Goal: Task Accomplishment & Management: Complete application form

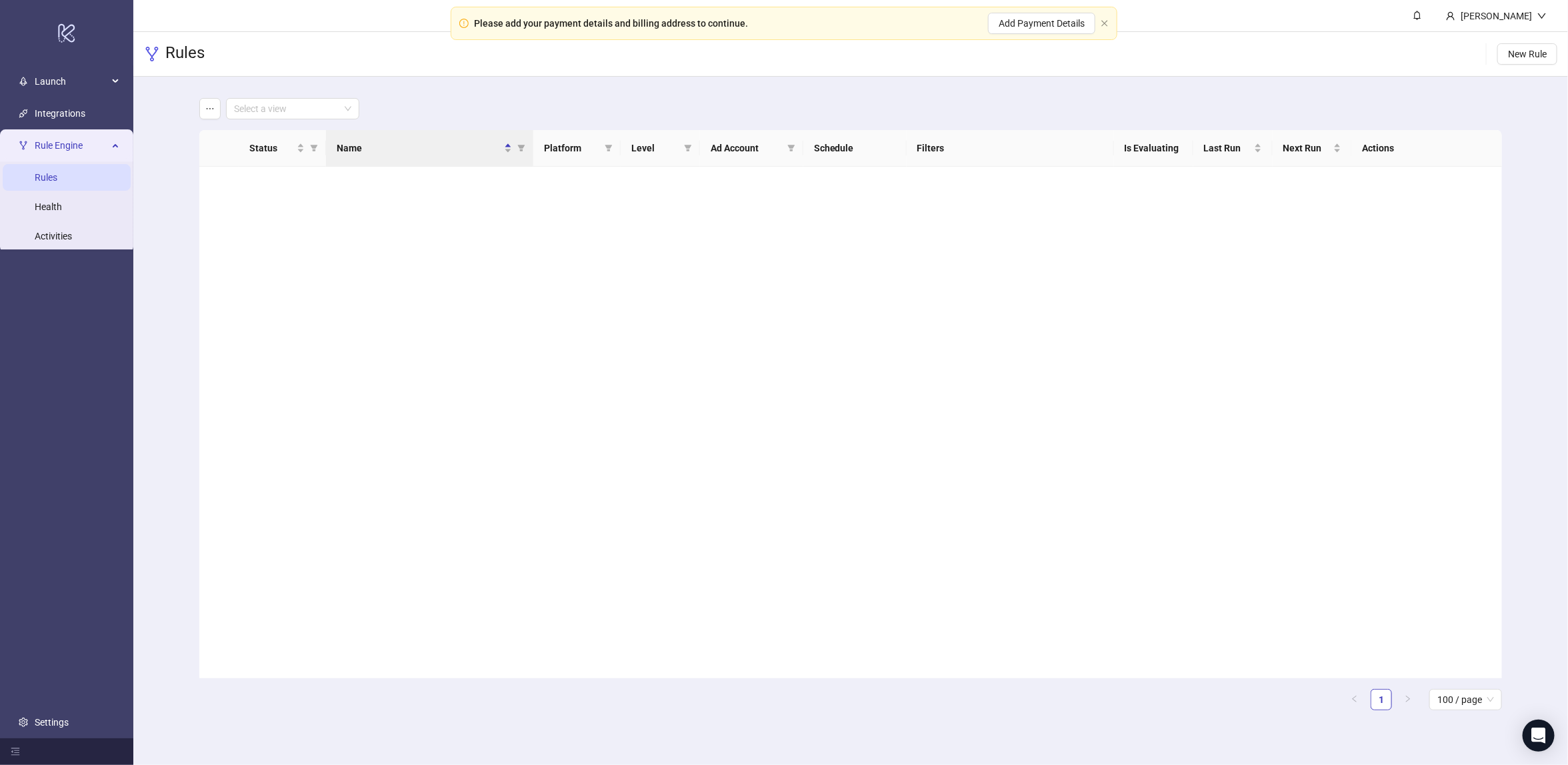
scroll to position [879, 0]
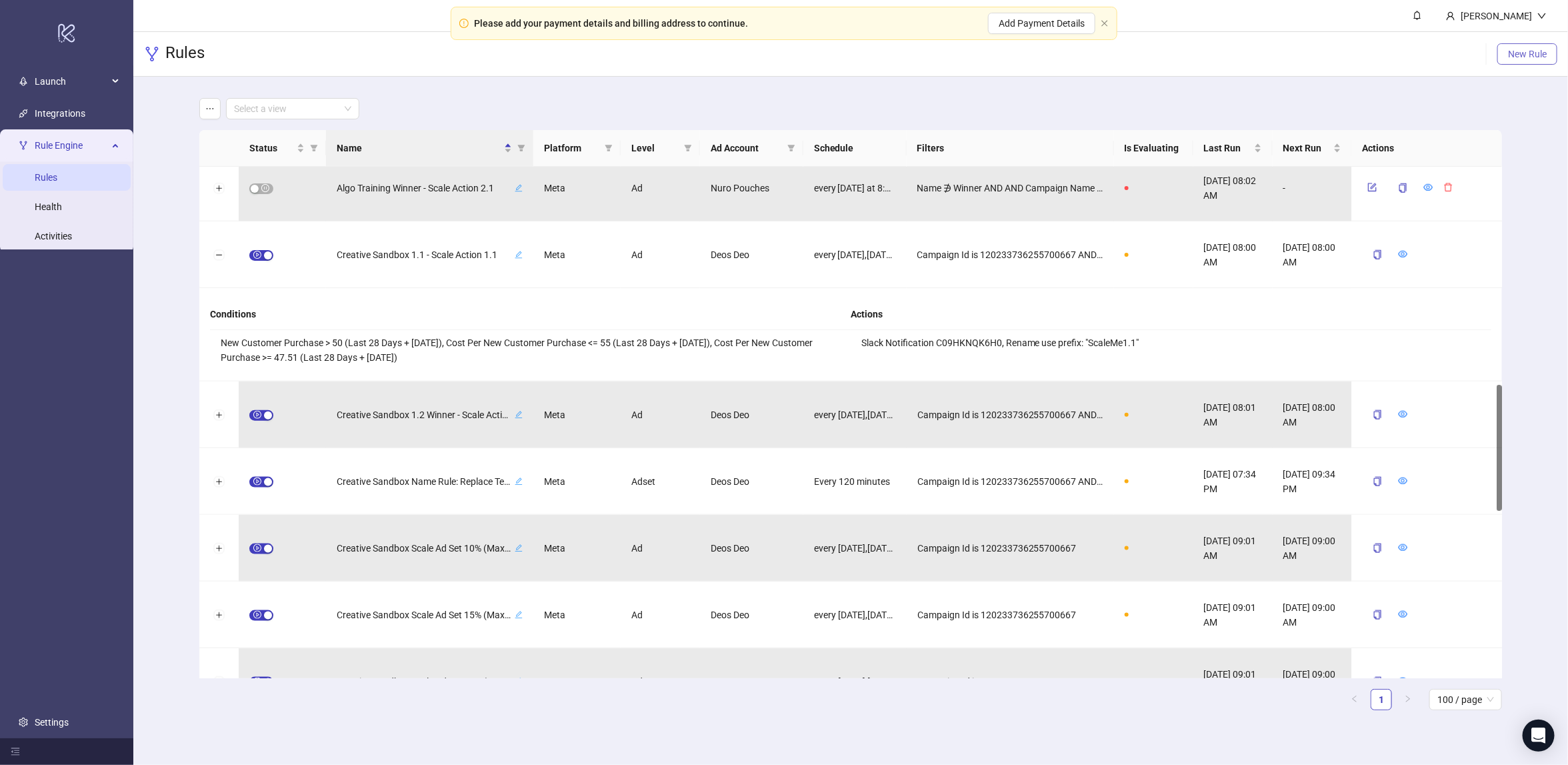
click at [1515, 57] on span "New Rule" at bounding box center [1527, 54] width 38 height 11
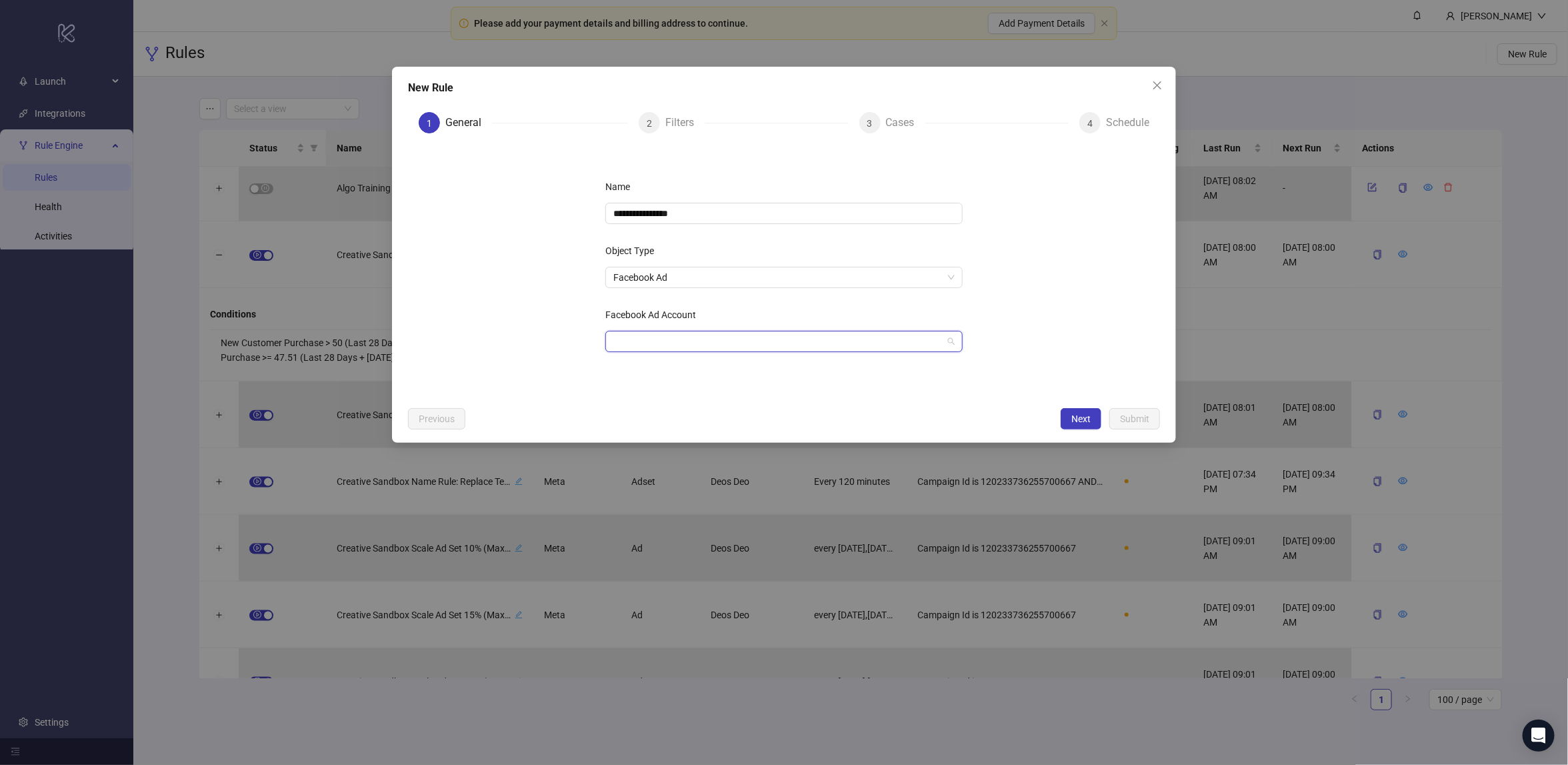
click at [703, 339] on input "Facebook Ad Account" at bounding box center [778, 341] width 329 height 20
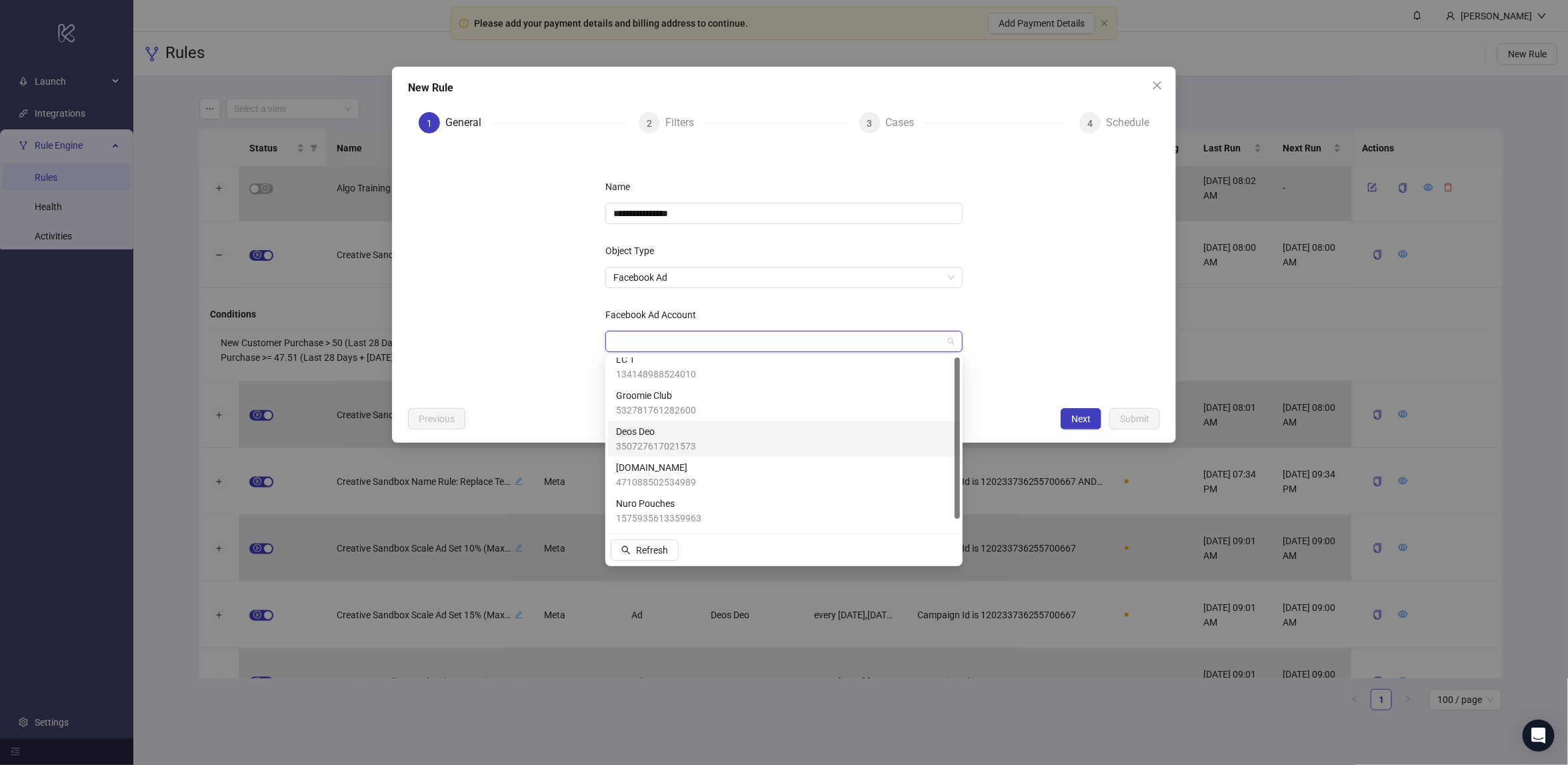
scroll to position [0, 0]
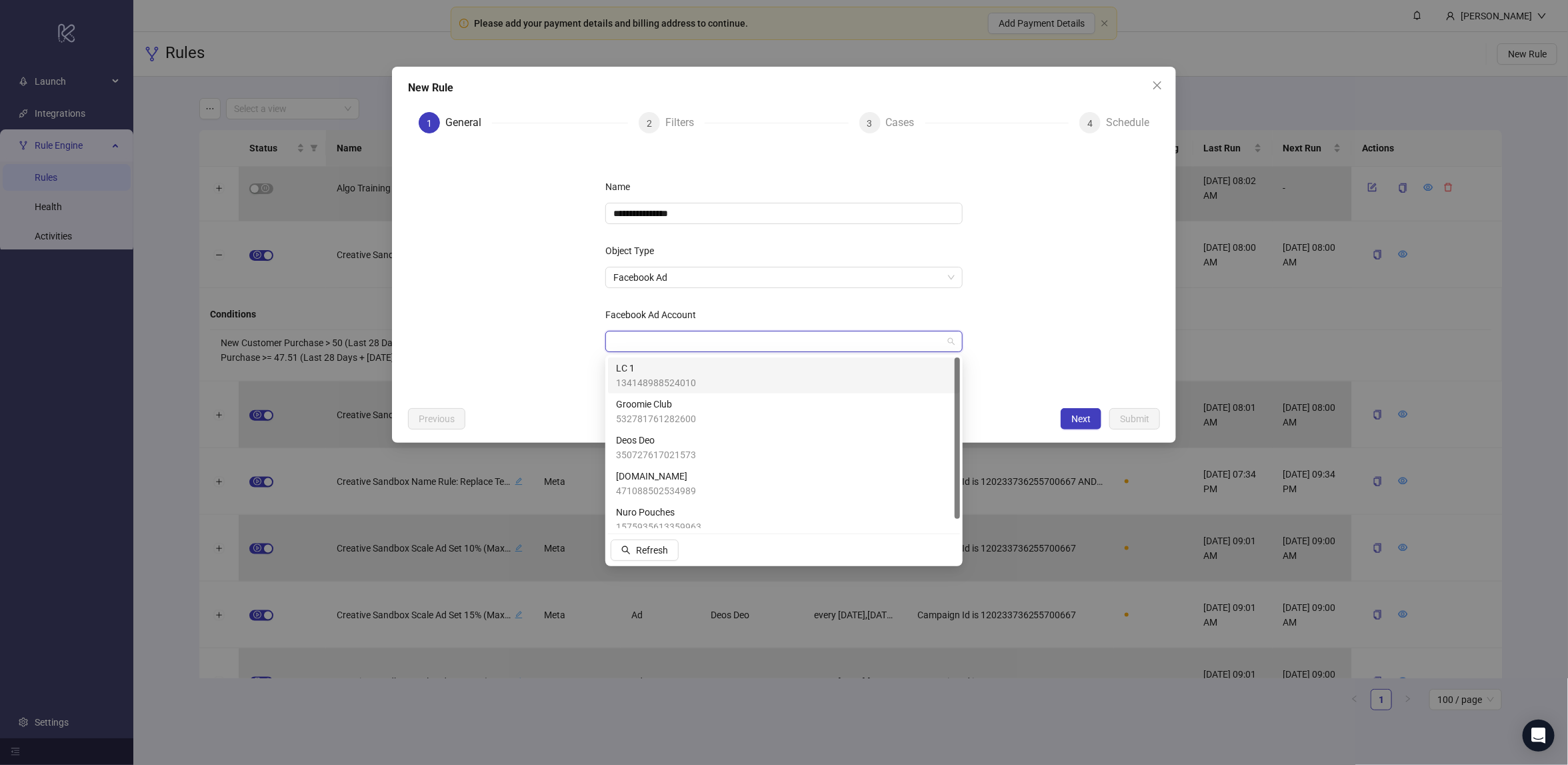
click at [716, 370] on div "LC 1 134148988524010" at bounding box center [784, 375] width 336 height 29
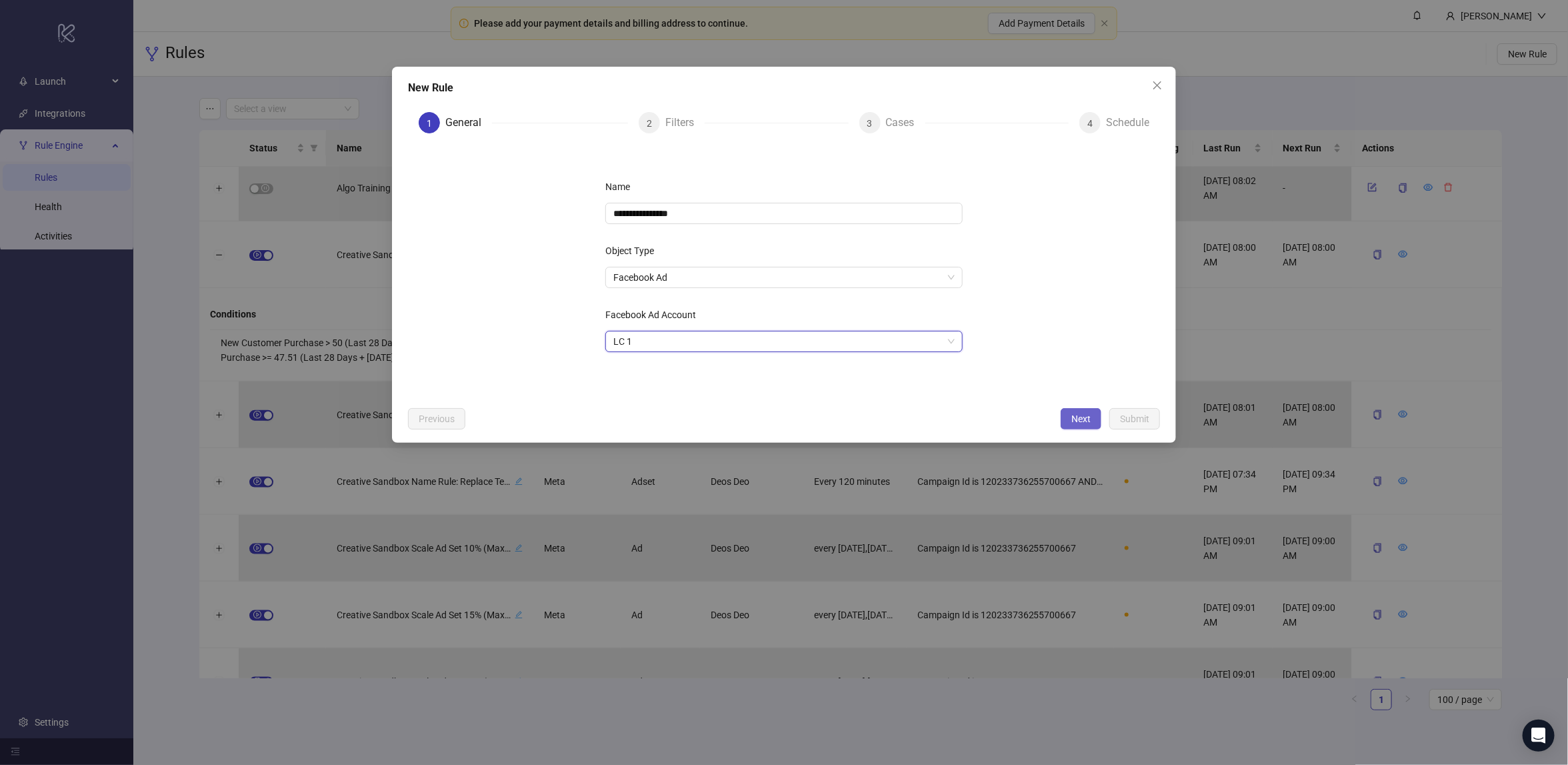
click at [1074, 416] on span "Next" at bounding box center [1080, 419] width 20 height 11
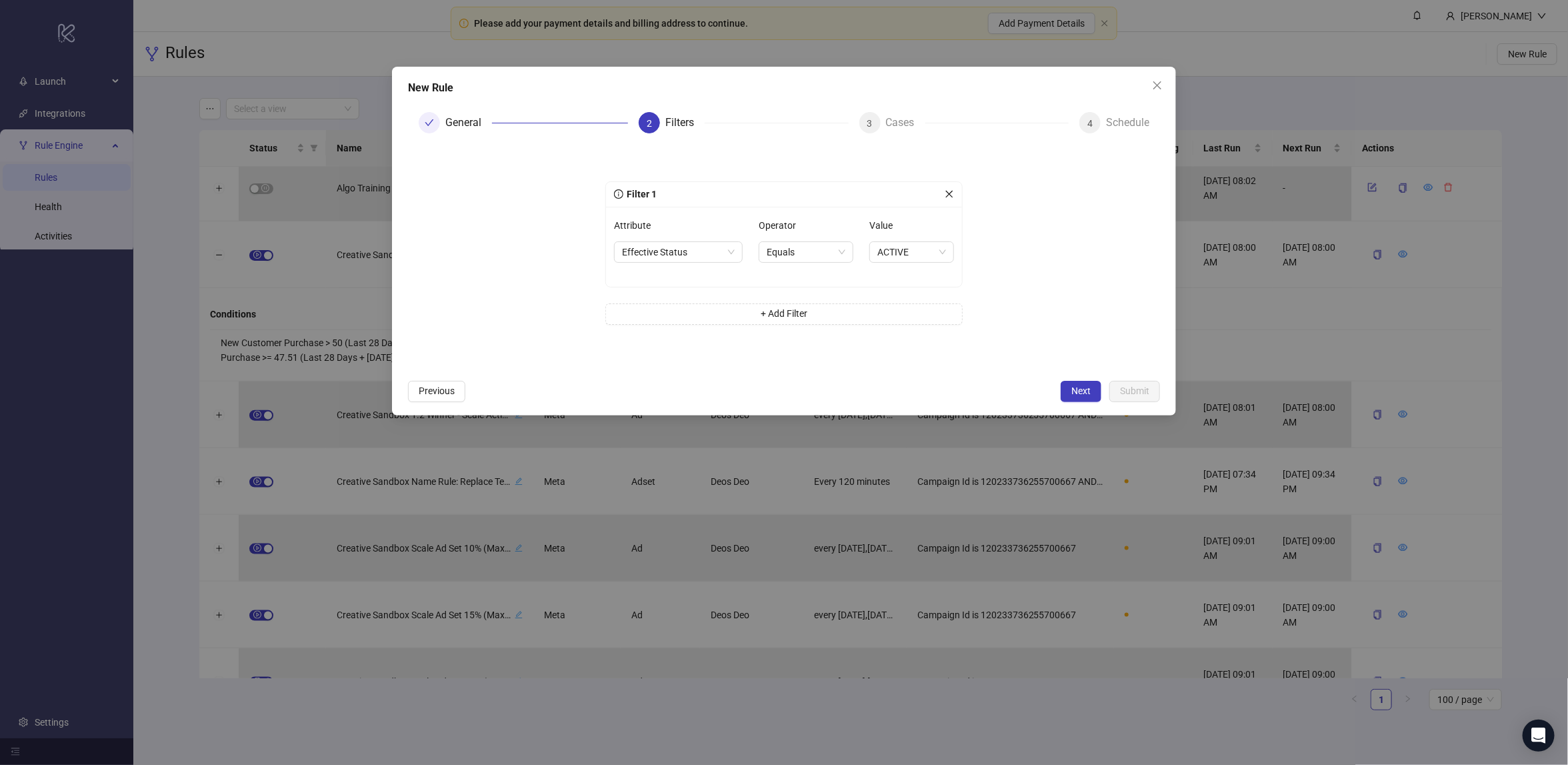
click at [1068, 199] on form "Filter 1 Attribute Effective Status Operator Equals Value ACTIVE + Add Filter" at bounding box center [784, 258] width 752 height 229
click at [686, 242] on span "Effective Status" at bounding box center [678, 252] width 113 height 20
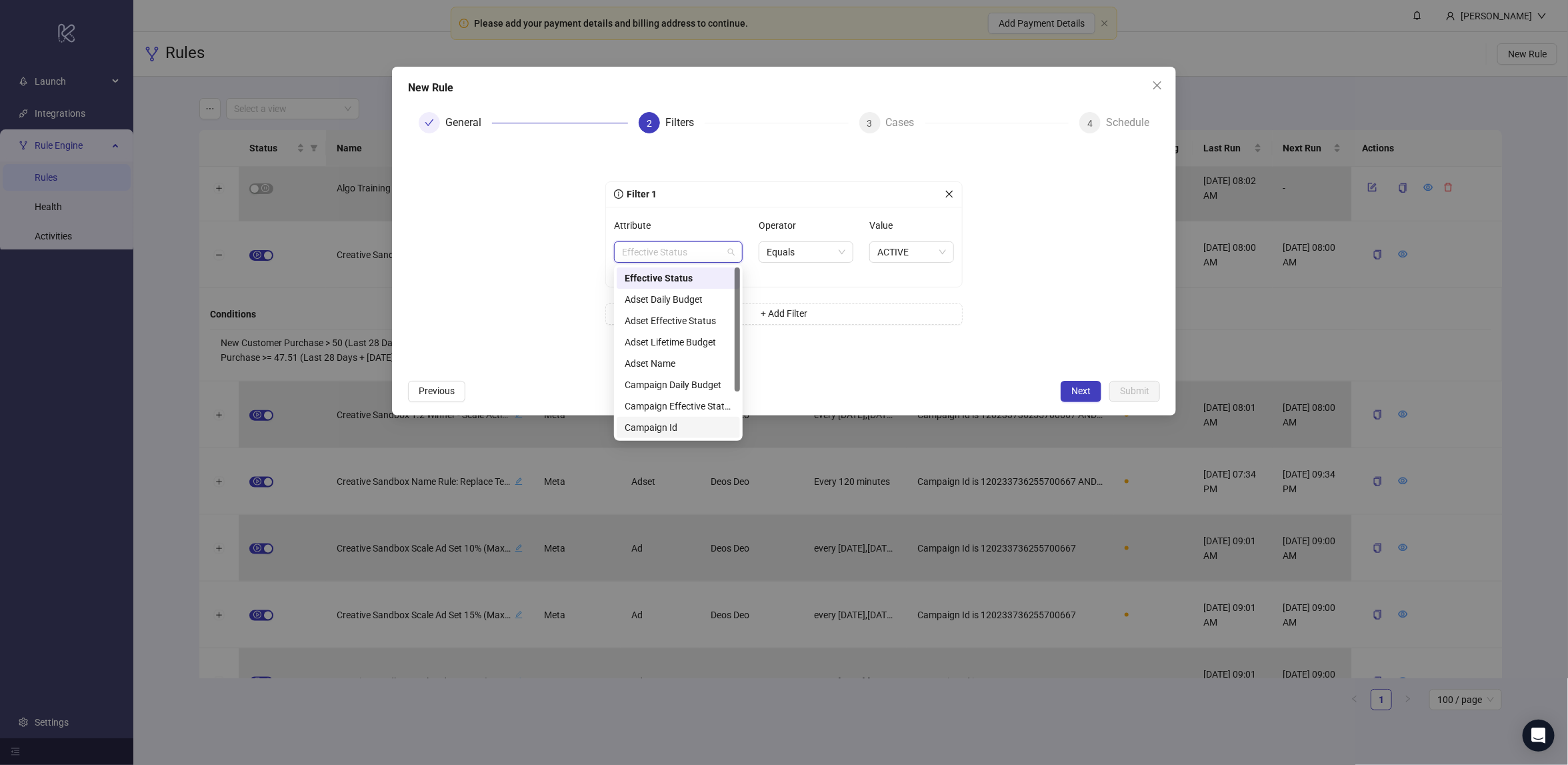
click at [674, 421] on div "Campaign Id" at bounding box center [678, 428] width 107 height 15
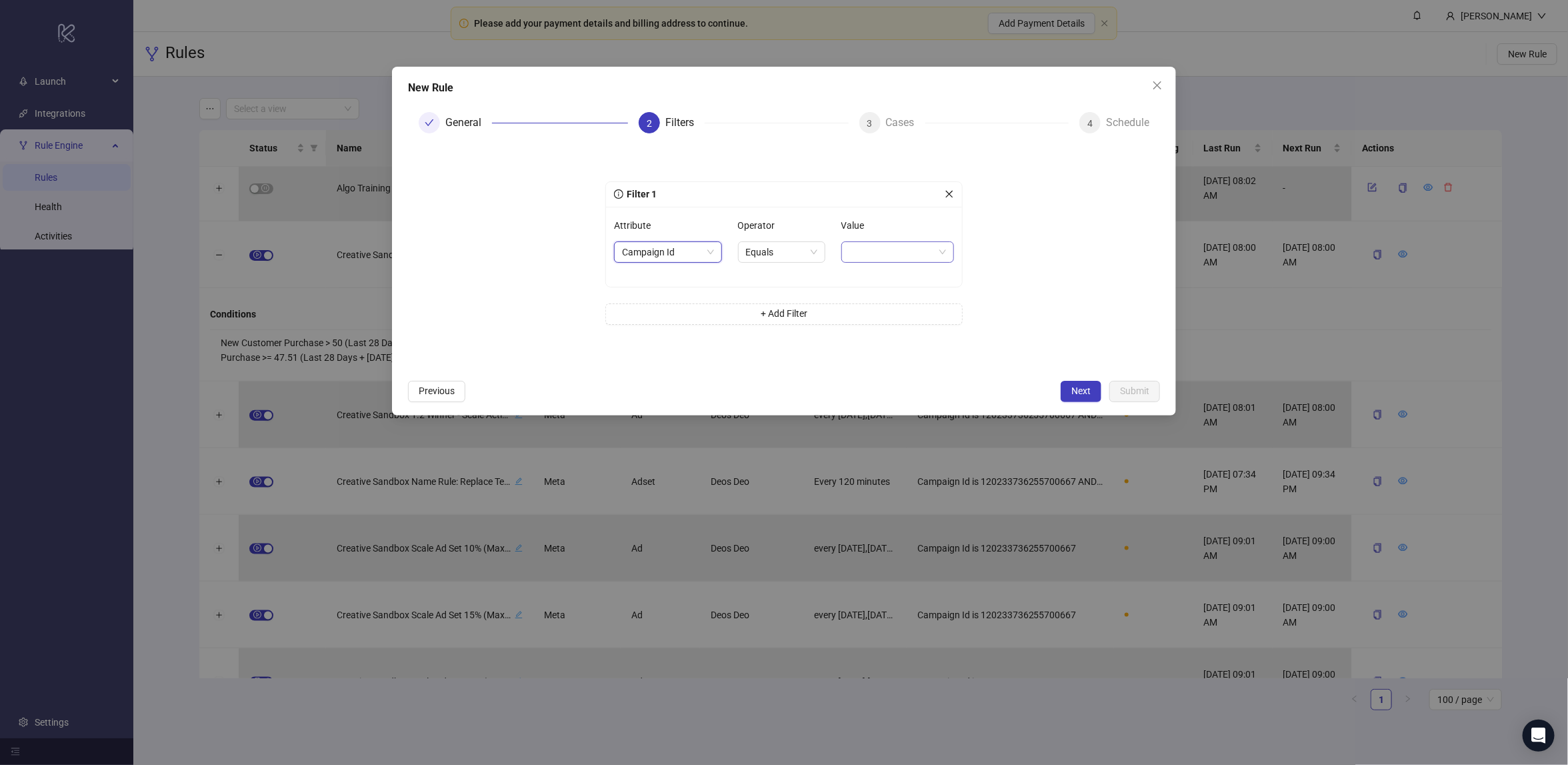
click at [858, 248] on span at bounding box center [897, 252] width 96 height 20
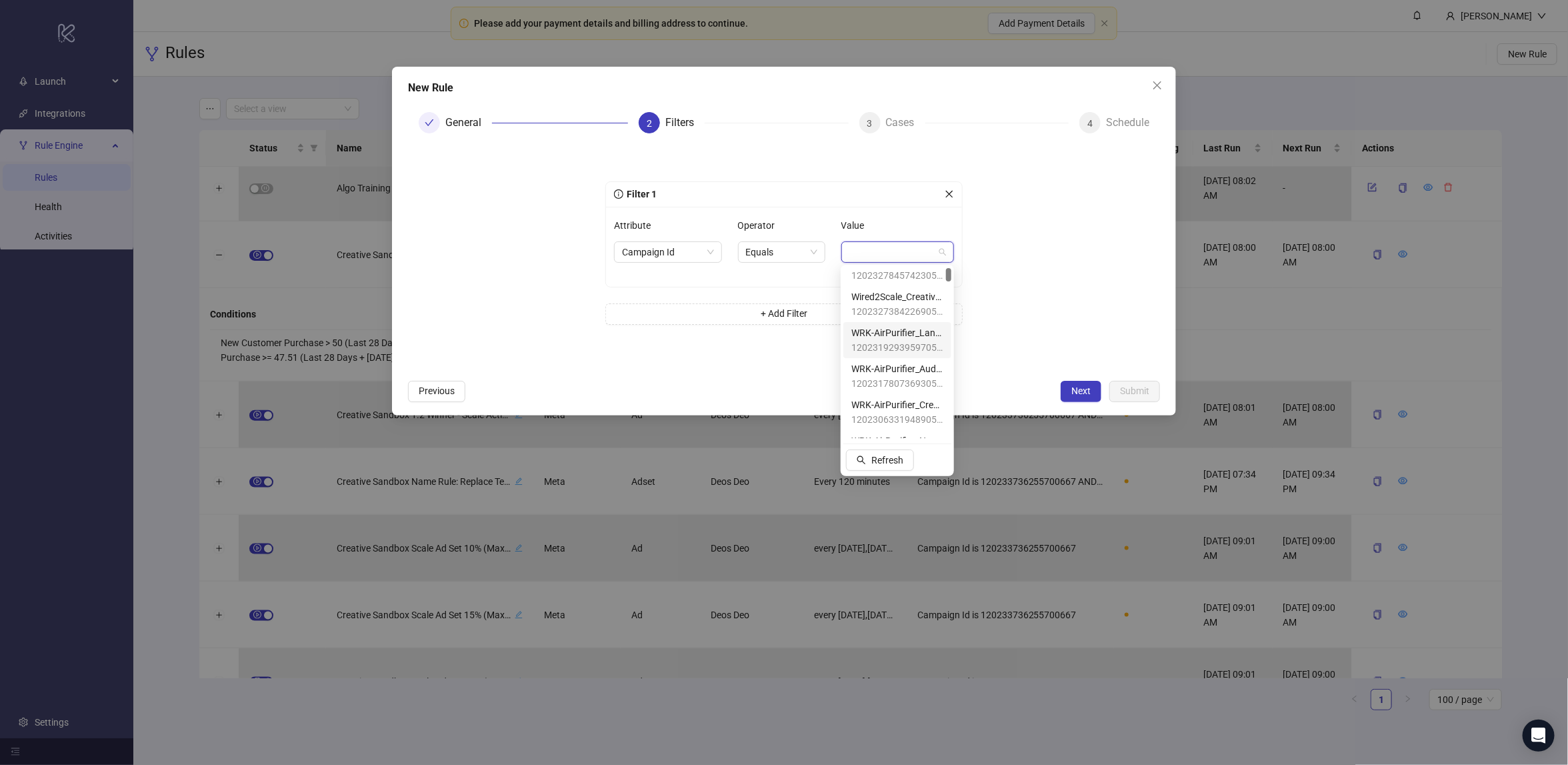
scroll to position [64, 0]
click at [899, 393] on span "WRK-AirPurifier_CreativeTesting-Prospecting-ABO" at bounding box center [897, 394] width 92 height 15
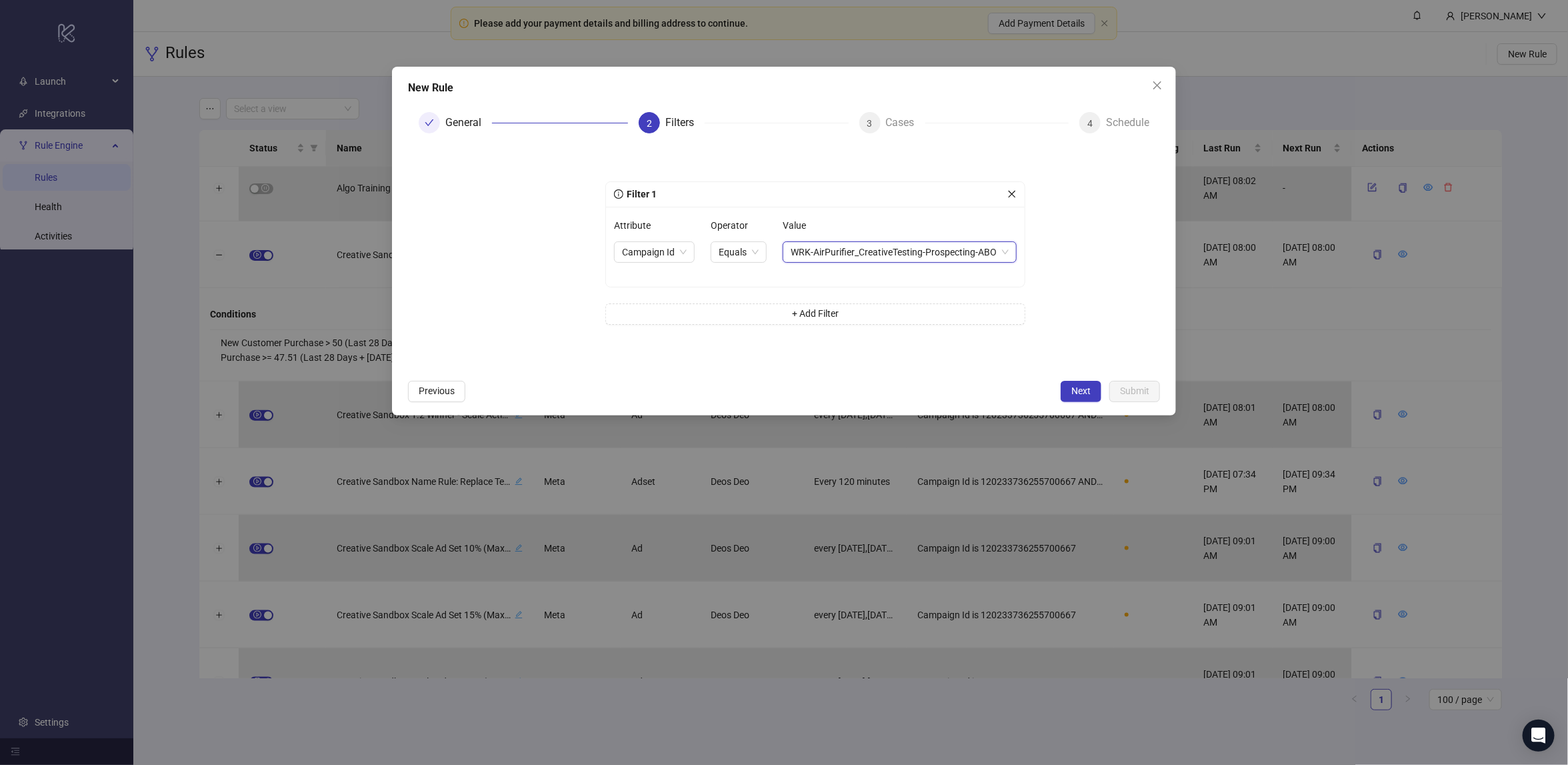
click at [970, 251] on span "WRK-AirPurifier_CreativeTesting-Prospecting-ABO" at bounding box center [899, 252] width 218 height 20
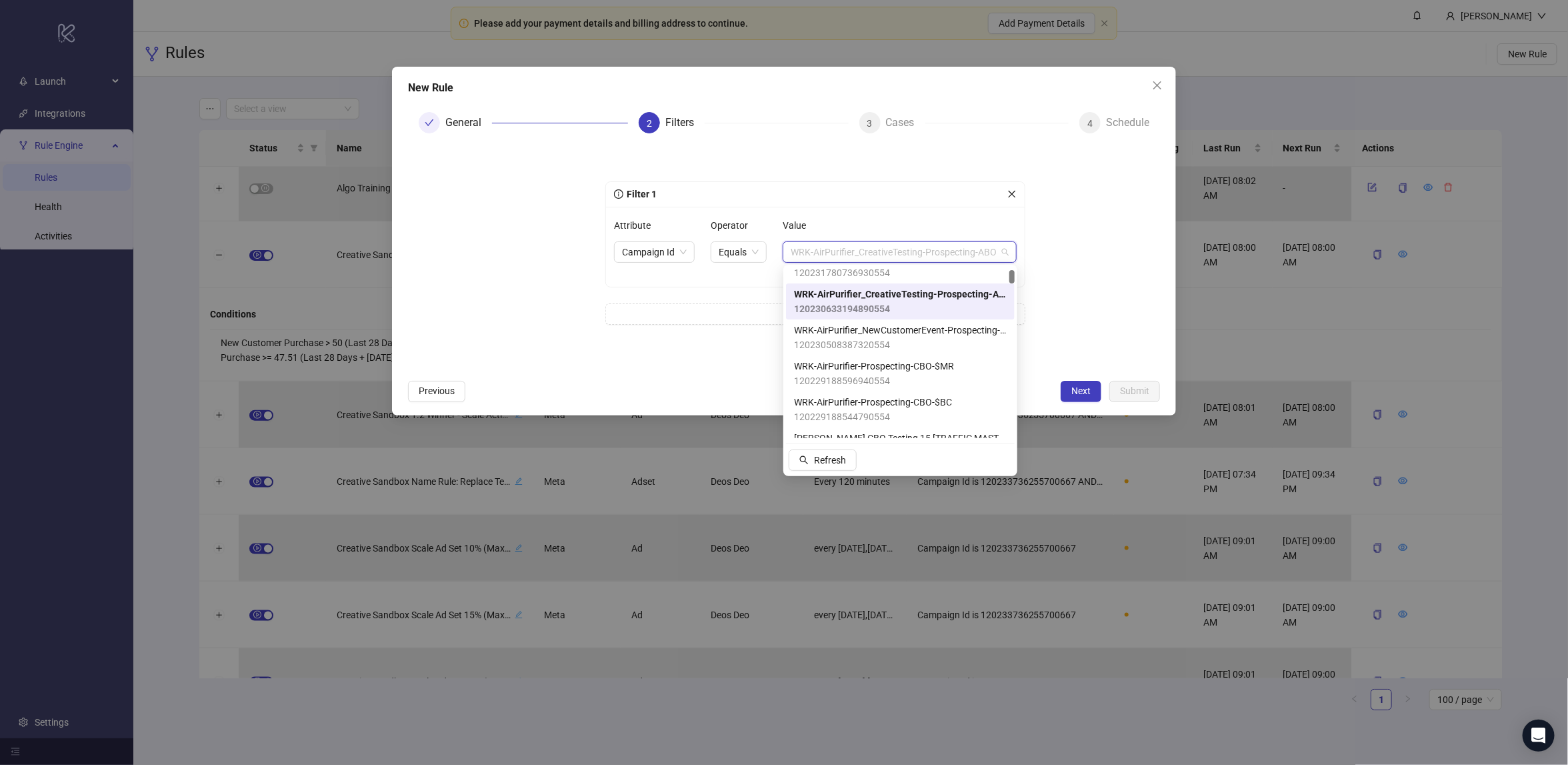
scroll to position [242, 0]
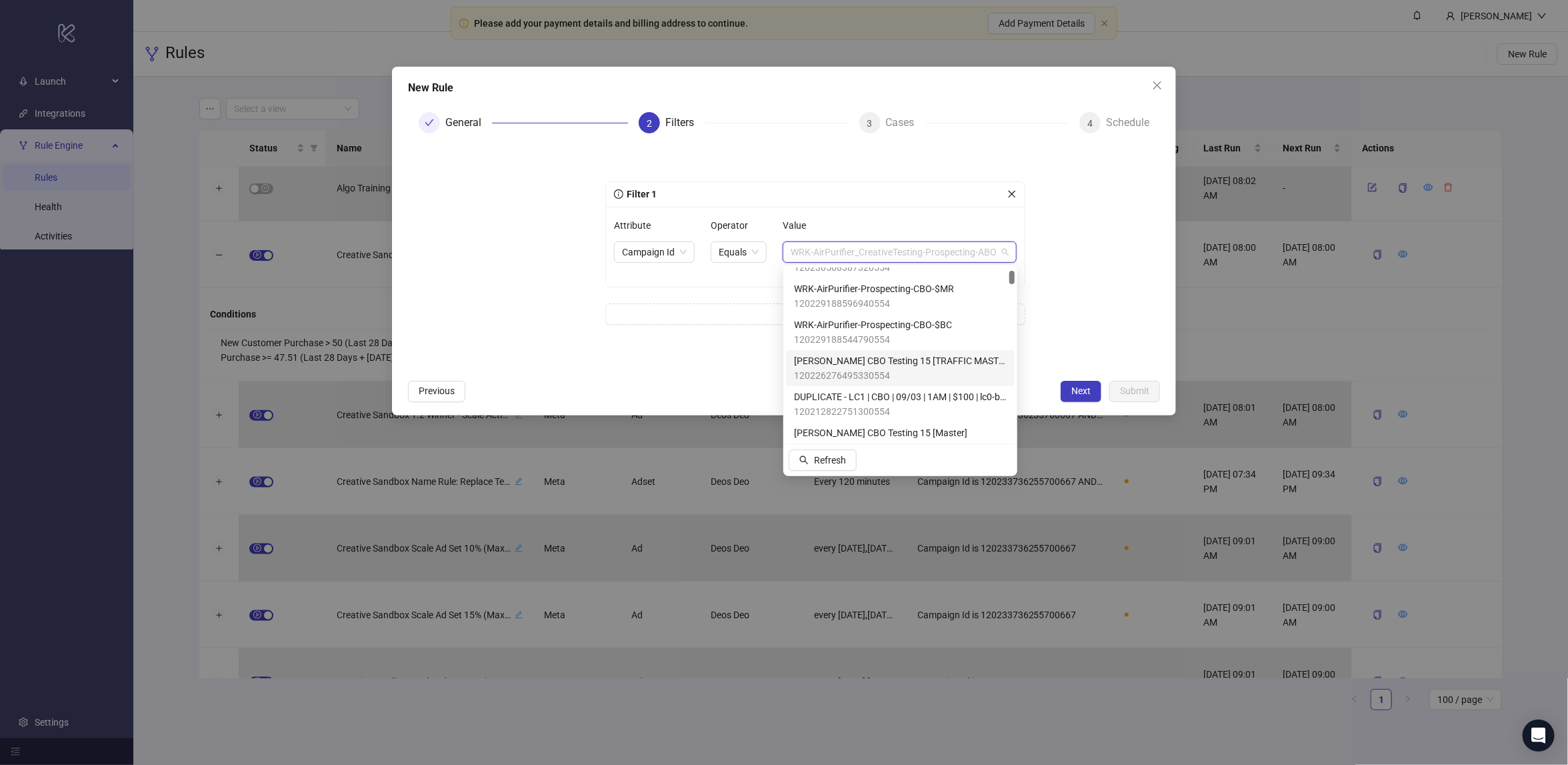
click at [883, 366] on span "[PERSON_NAME] CBO Testing 15 [TRAFFIC MASTER]" at bounding box center [900, 361] width 212 height 15
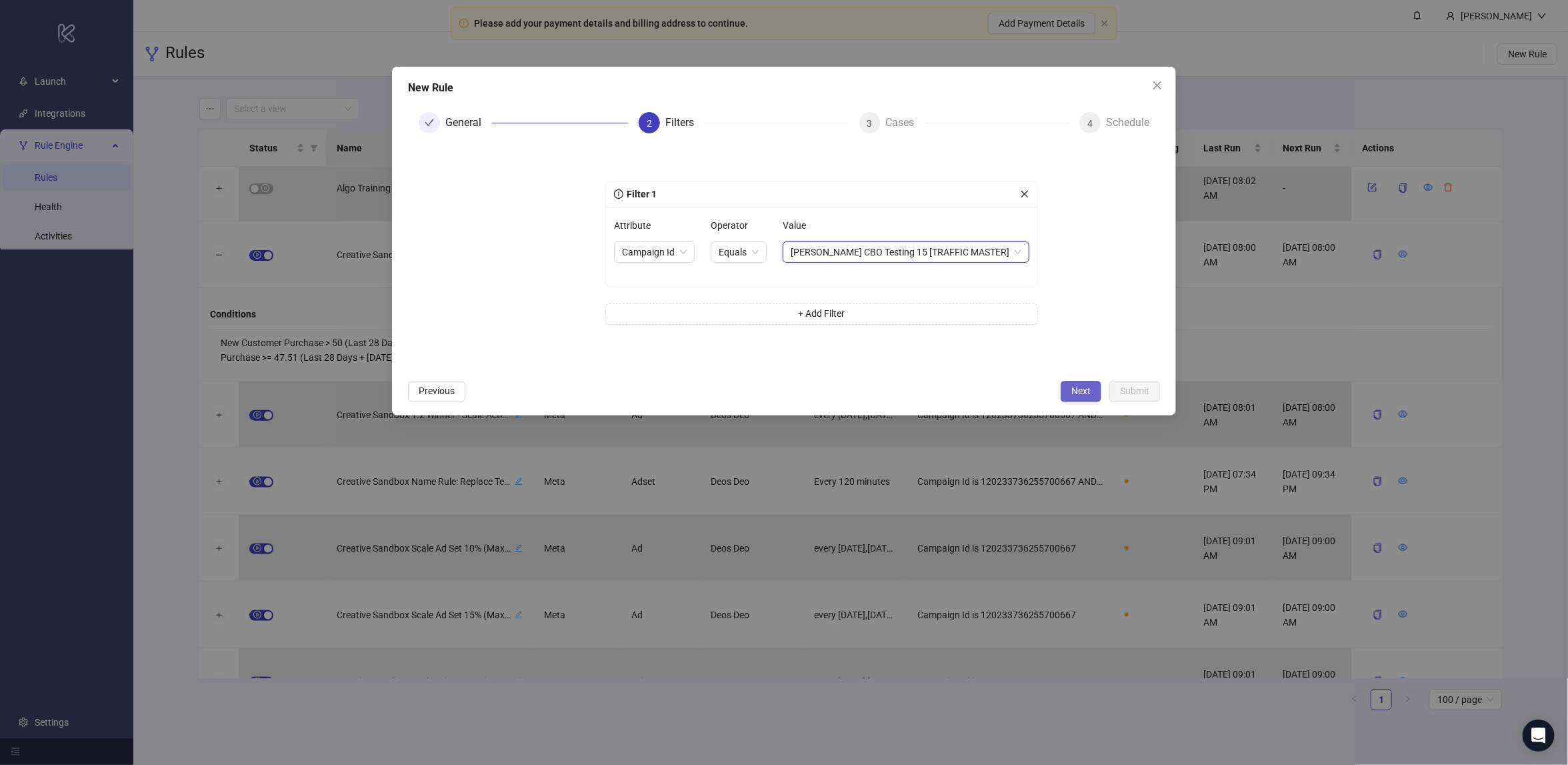
click at [1070, 380] on button "Next" at bounding box center [1080, 391] width 40 height 22
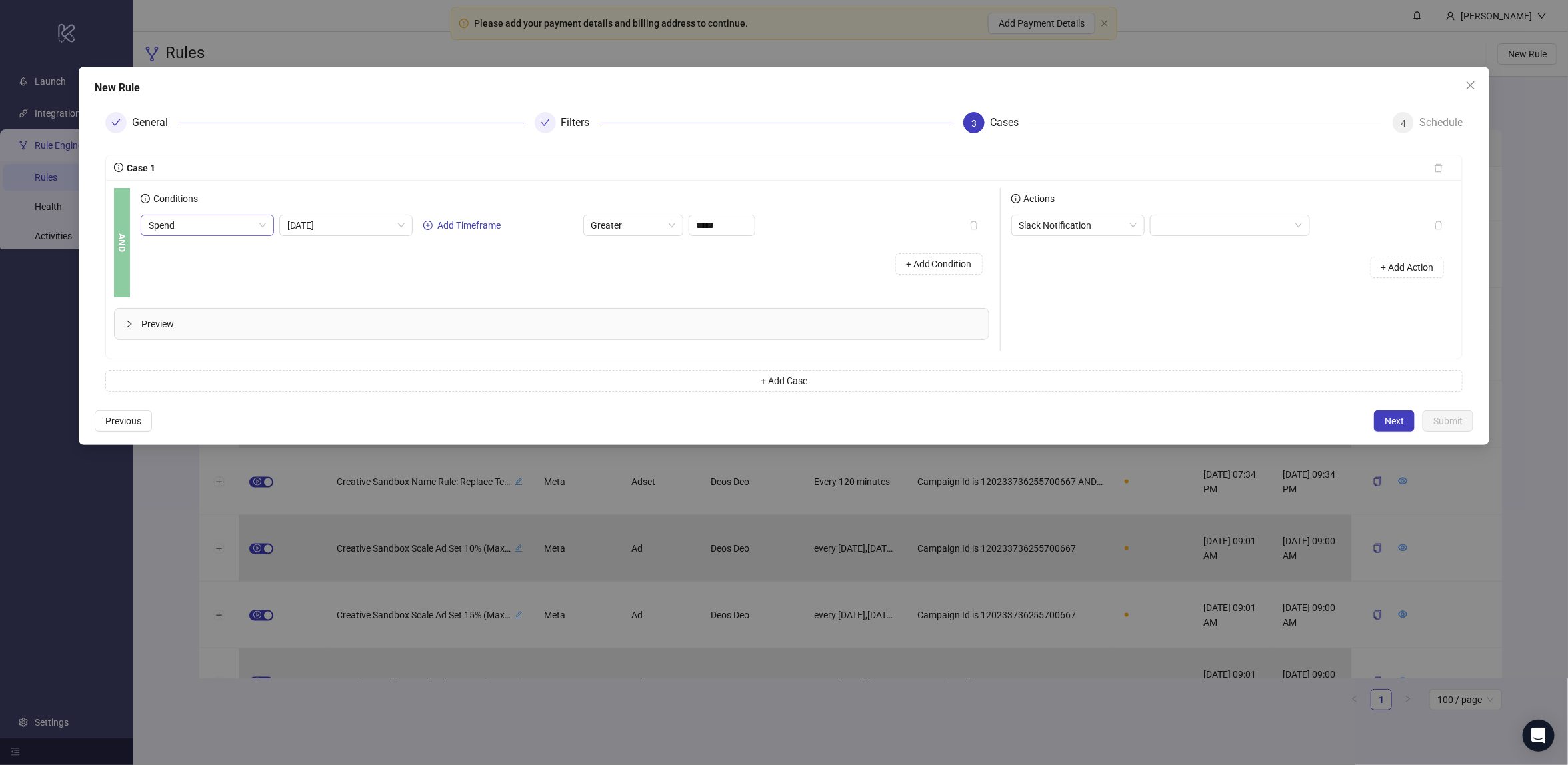
click at [214, 226] on span "Spend" at bounding box center [207, 225] width 117 height 20
click at [227, 231] on span "Spend" at bounding box center [207, 225] width 117 height 20
type input "*"
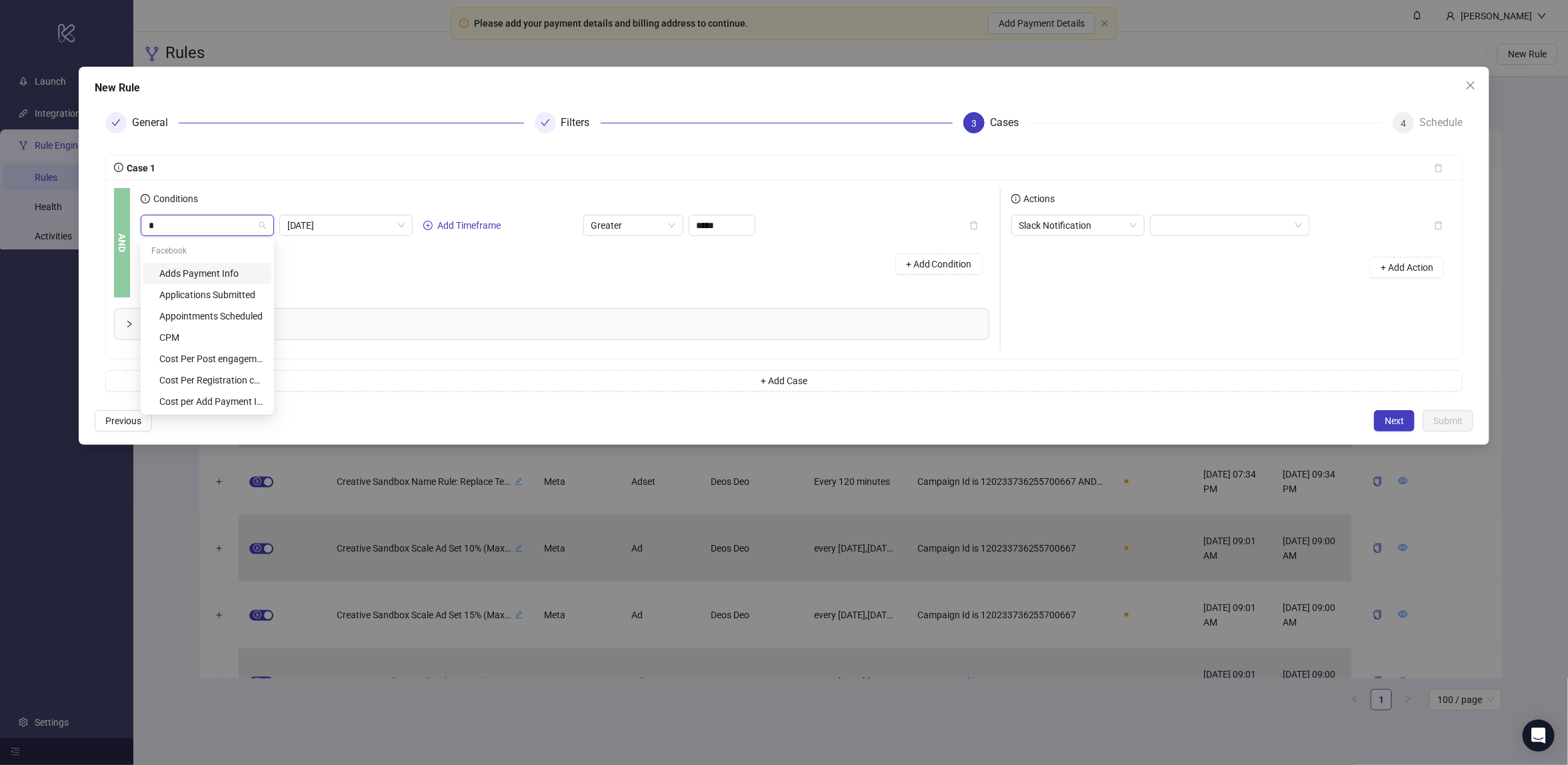
type input "*"
click at [231, 228] on span "Spend" at bounding box center [207, 225] width 117 height 20
click at [441, 266] on div "+ Add Condition" at bounding box center [565, 264] width 848 height 34
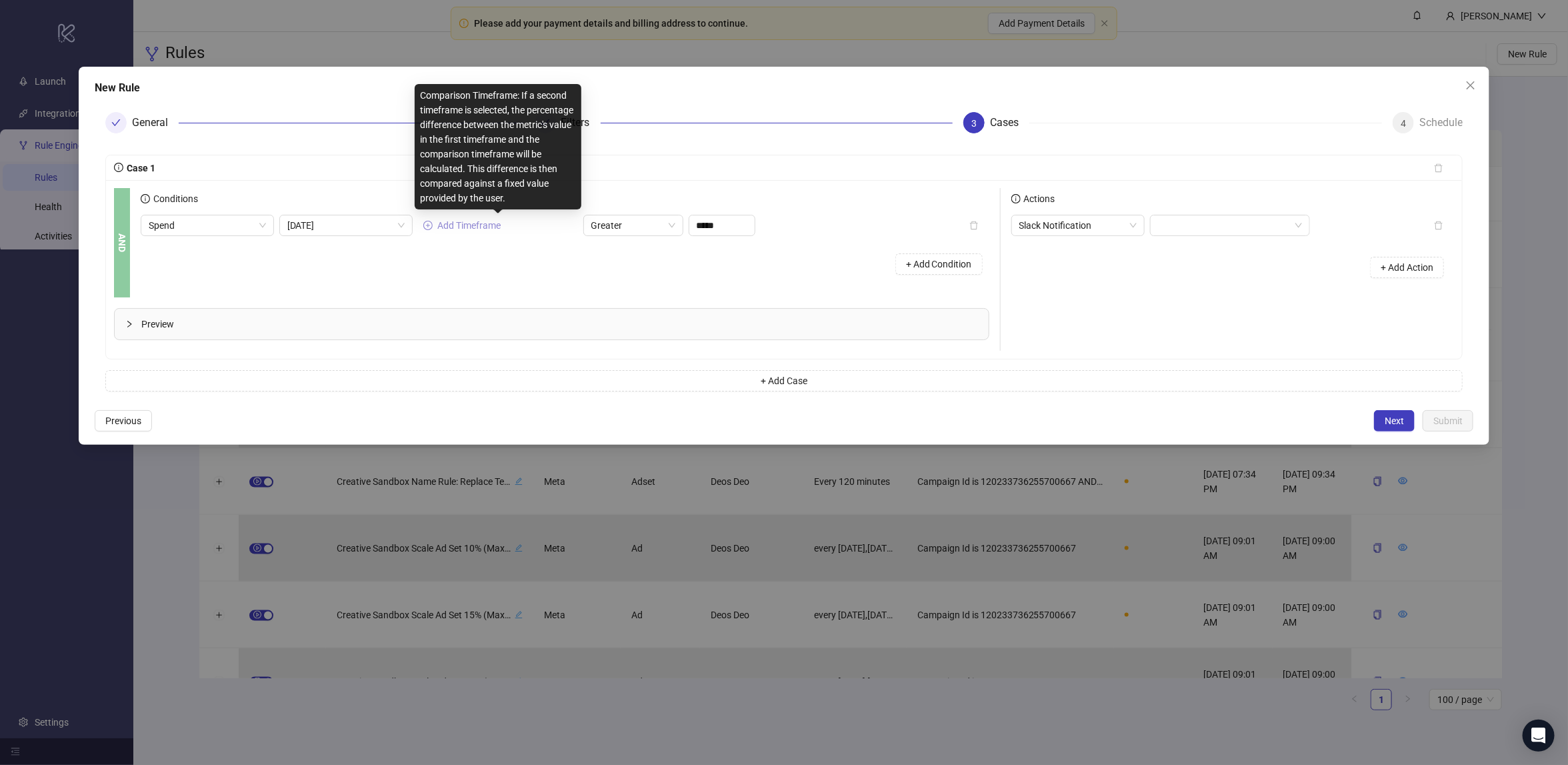
click at [440, 225] on span "Add Timeframe" at bounding box center [469, 225] width 63 height 11
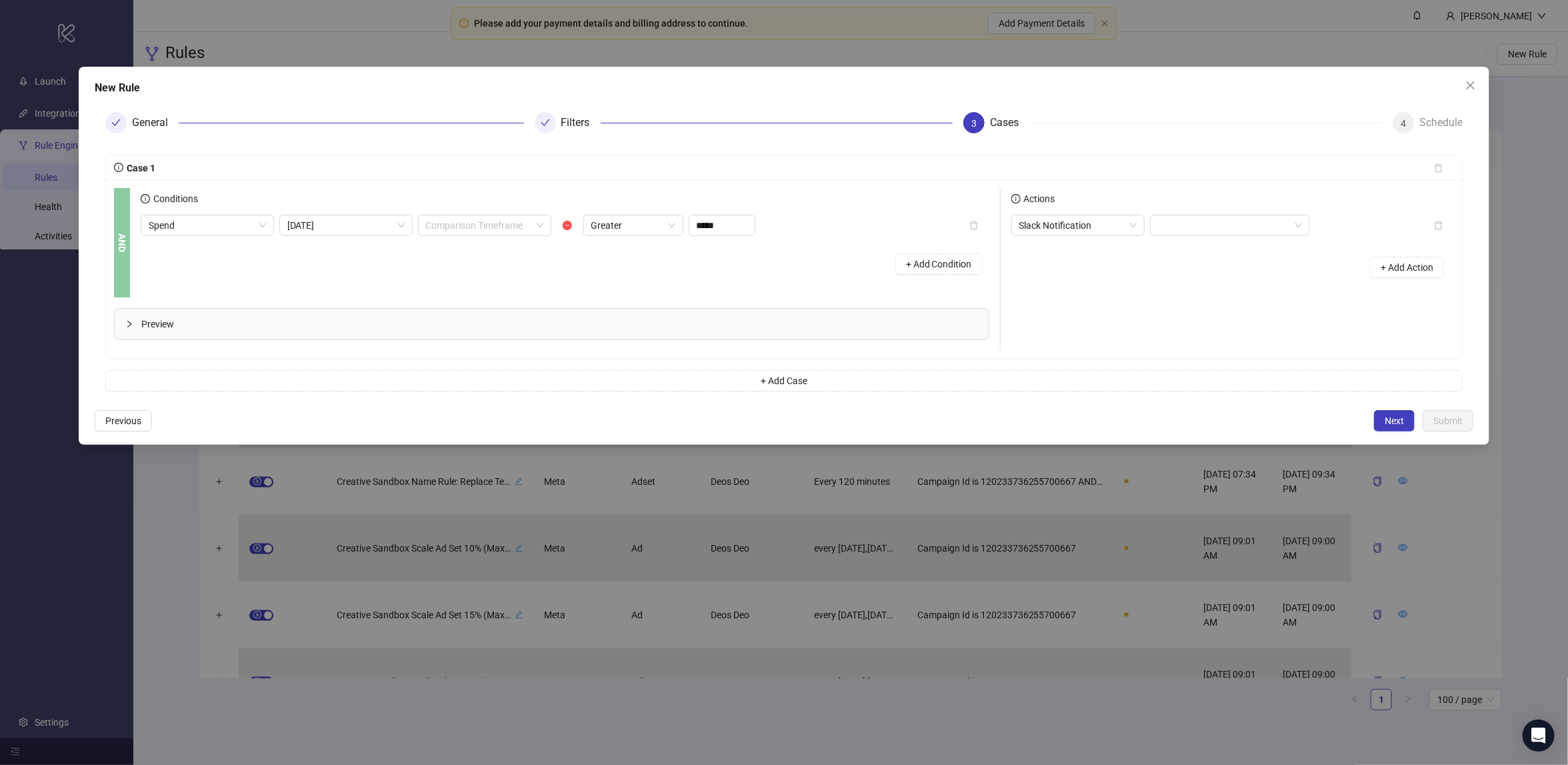
click at [290, 276] on div "+ Add Condition" at bounding box center [565, 264] width 848 height 34
click at [204, 319] on span "Preview" at bounding box center [560, 324] width 836 height 15
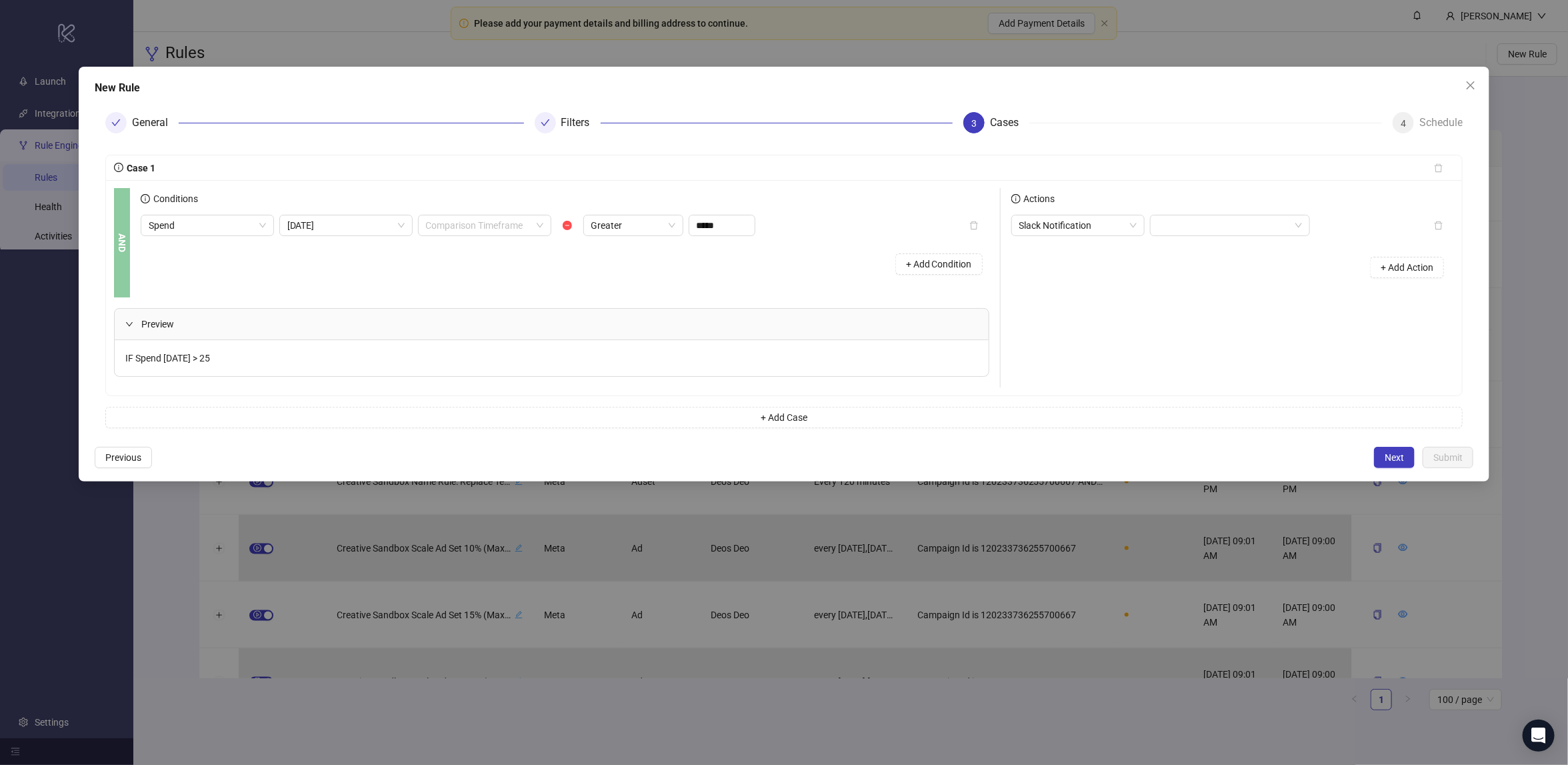
click at [264, 270] on div "+ Add Condition" at bounding box center [565, 264] width 848 height 34
click at [221, 337] on div "Preview" at bounding box center [552, 324] width 874 height 30
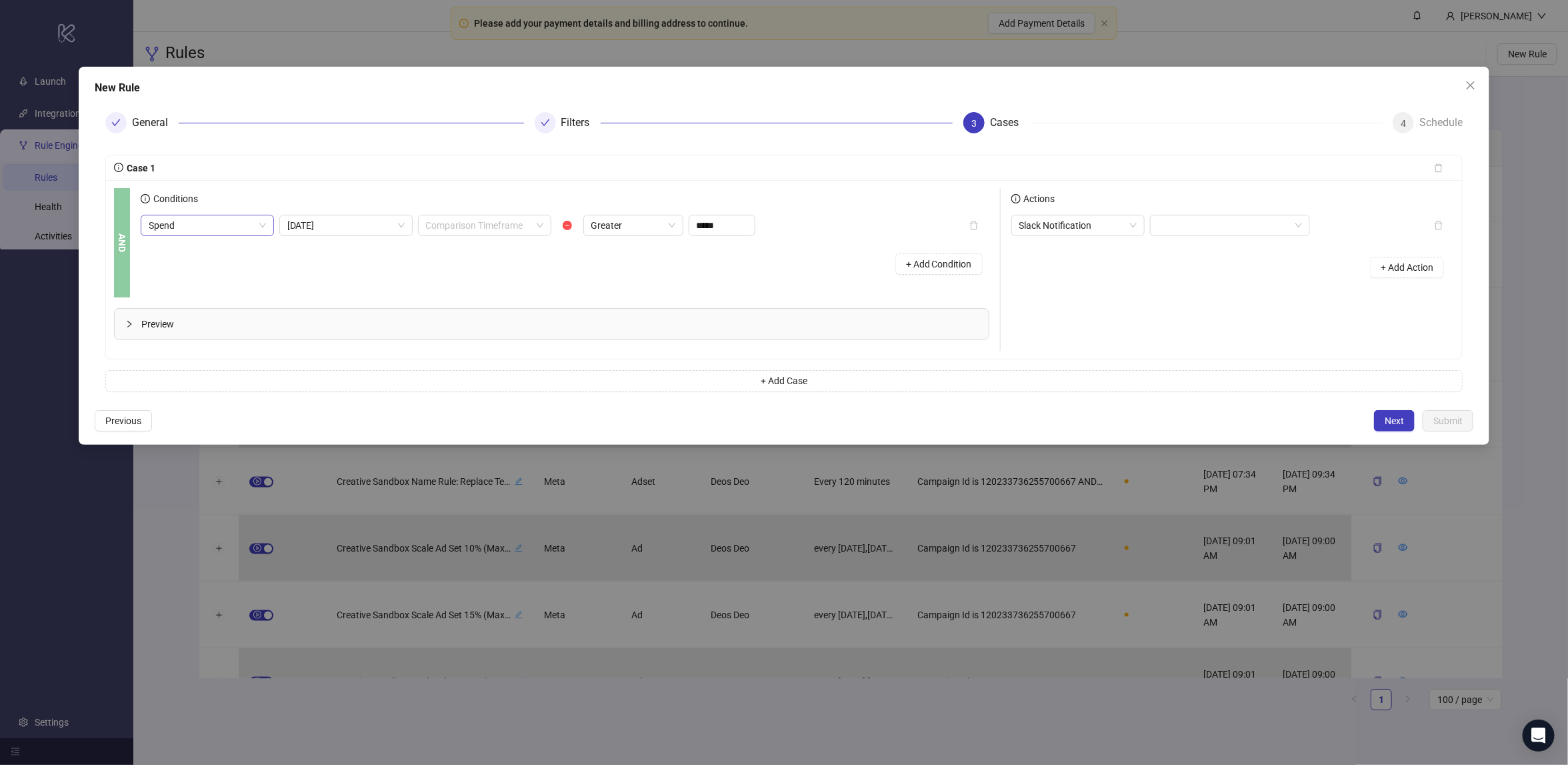
click at [229, 235] on span "Spend" at bounding box center [207, 225] width 117 height 20
click at [380, 285] on div "Conditions Spend [DATE] Comparison Timeframe Greater ***** + Add Condition" at bounding box center [571, 243] width 859 height 109
click at [235, 225] on span "Spend" at bounding box center [207, 225] width 117 height 20
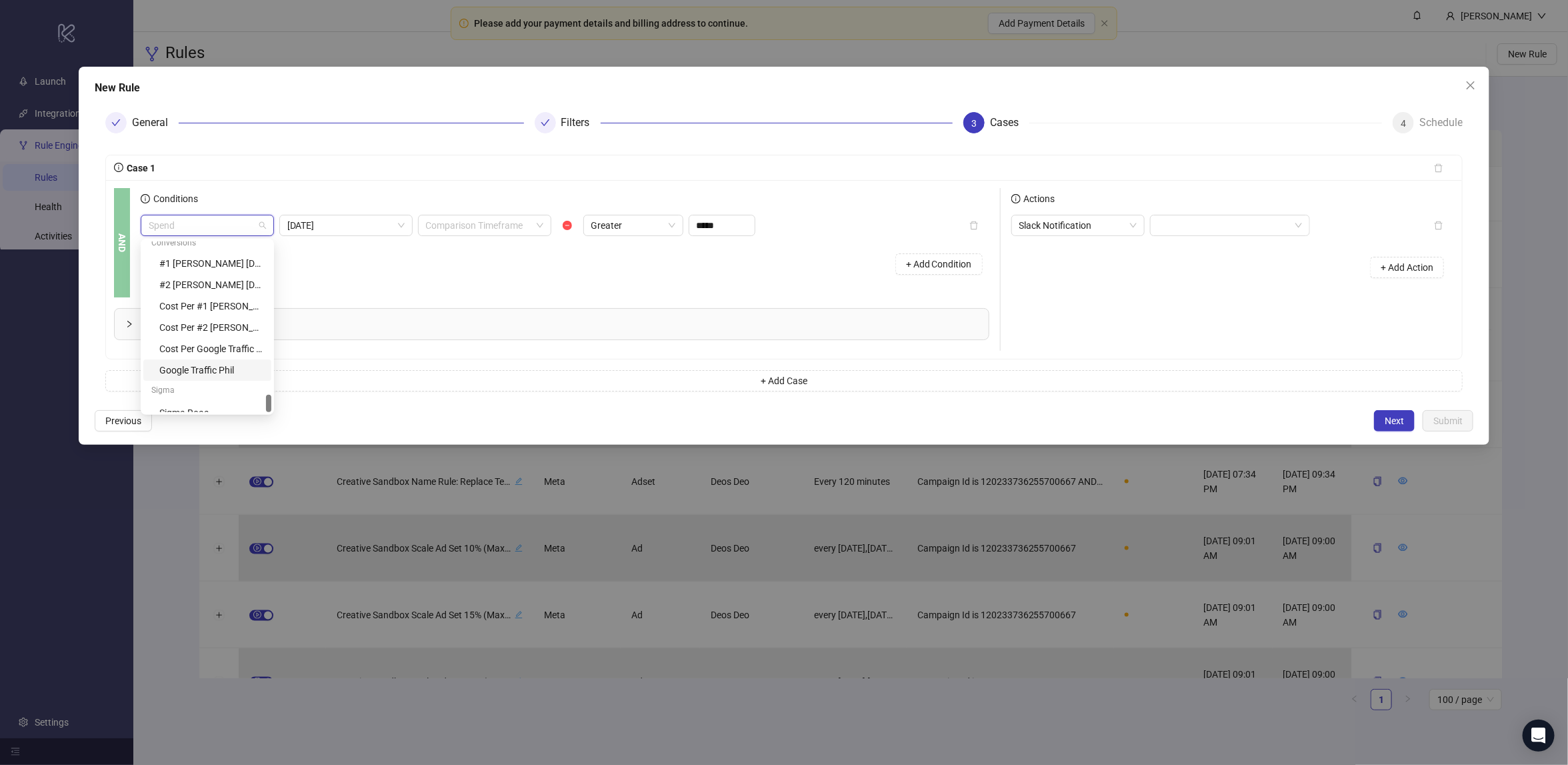
click at [479, 284] on div "Conditions Spend [DATE] Comparison Timeframe Greater ***** + Add Condition" at bounding box center [571, 243] width 859 height 109
click at [926, 266] on span "+ Add Condition" at bounding box center [939, 264] width 66 height 11
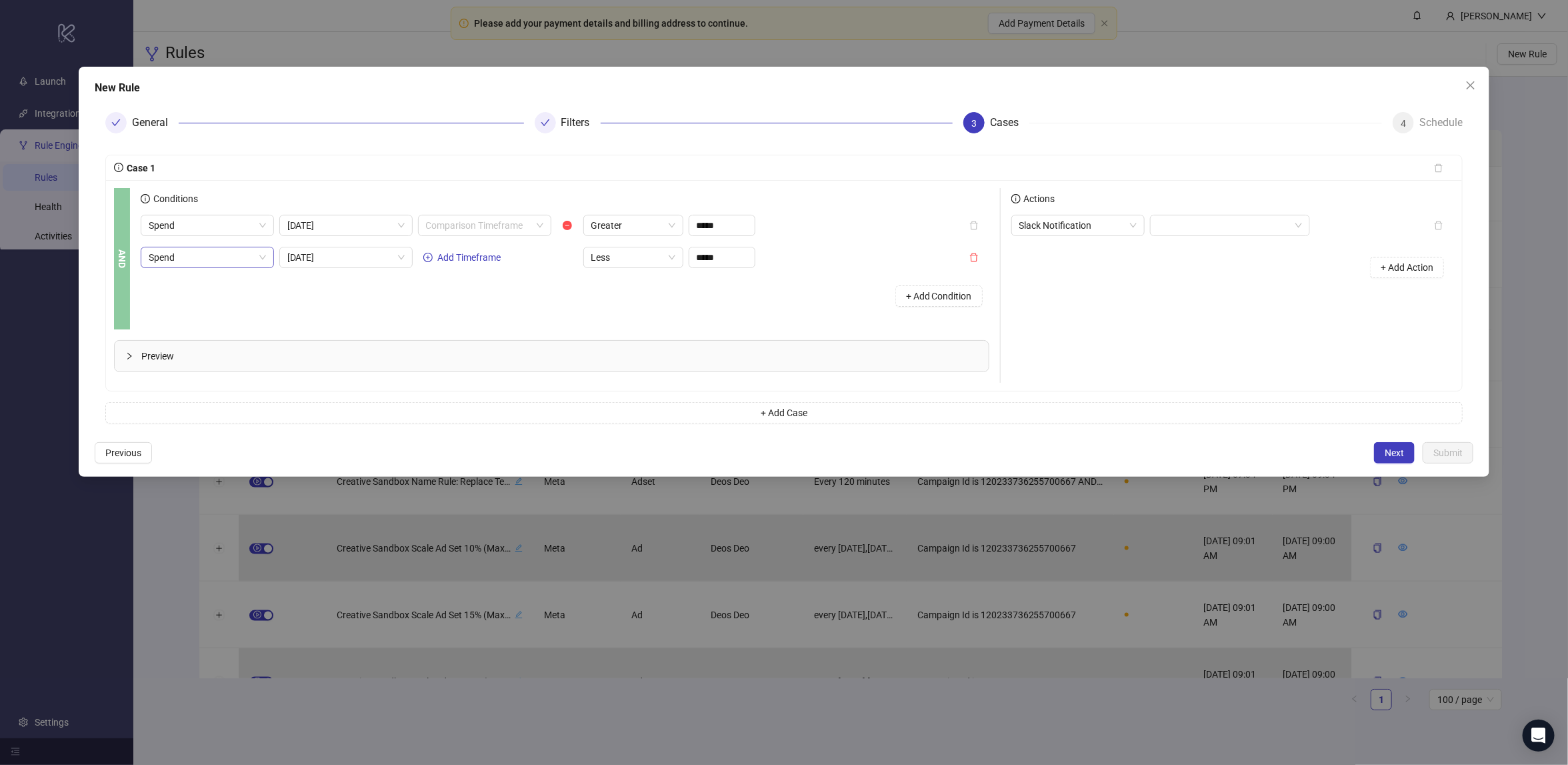
click at [180, 262] on span "Spend" at bounding box center [207, 258] width 117 height 20
click at [347, 283] on div "+ Add Condition" at bounding box center [565, 295] width 848 height 34
drag, startPoint x: 538, startPoint y: 121, endPoint x: 556, endPoint y: 118, distance: 18.2
click at [539, 121] on div at bounding box center [546, 123] width 22 height 22
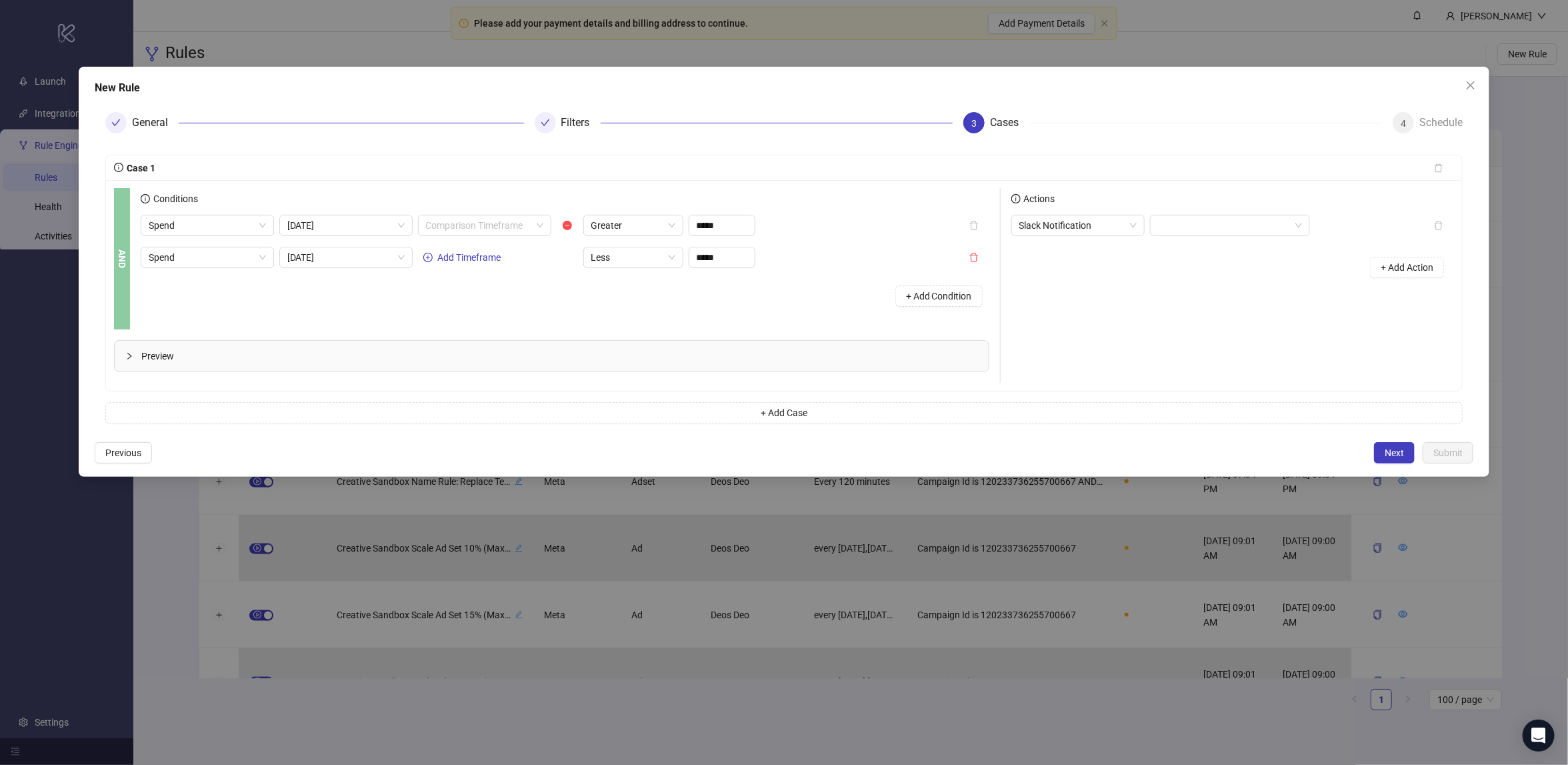
click at [556, 118] on div "Filters" at bounding box center [744, 123] width 419 height 22
click at [125, 447] on span "Previous" at bounding box center [123, 453] width 36 height 11
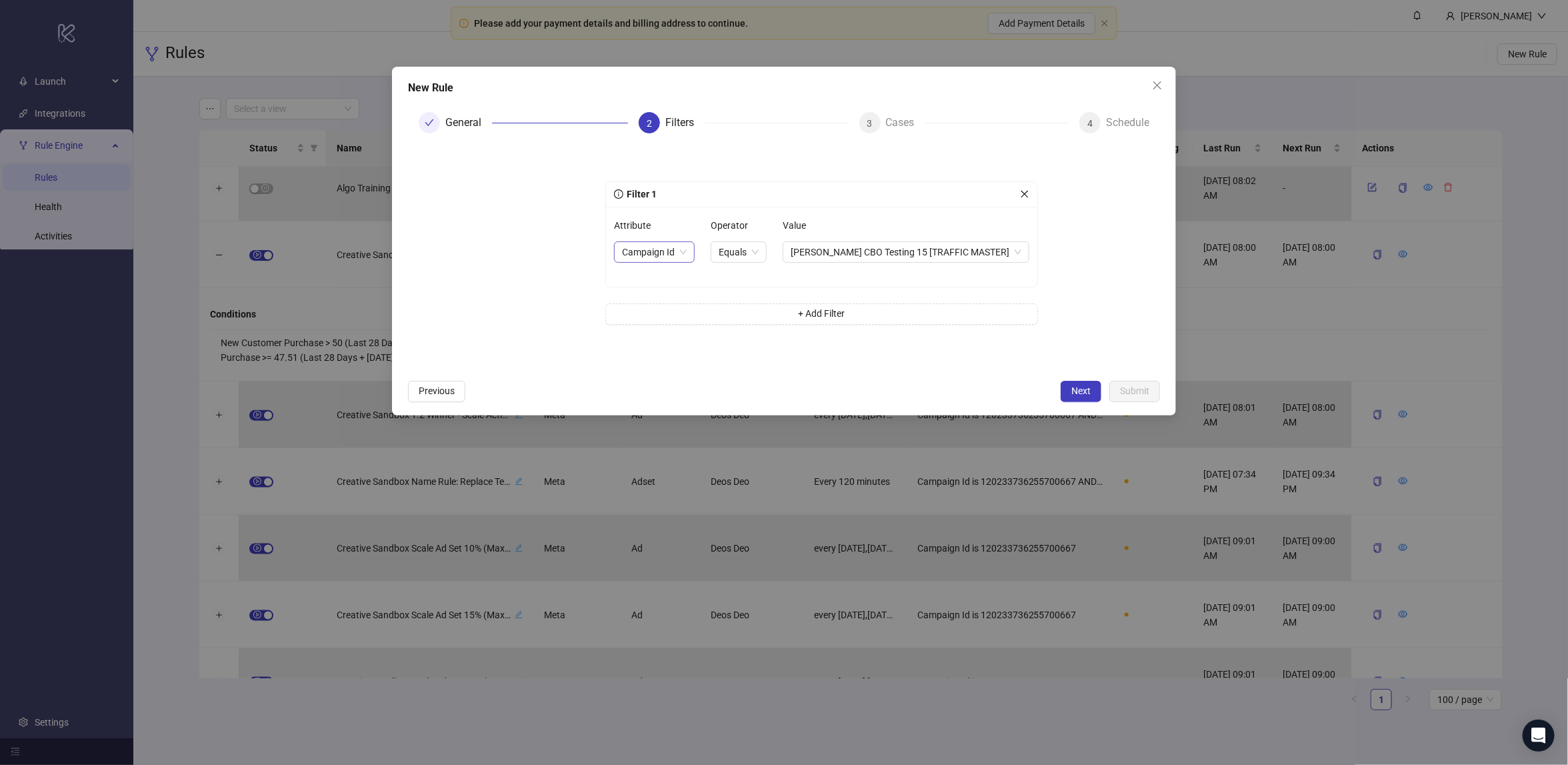
click at [679, 250] on span "Campaign Id" at bounding box center [654, 252] width 65 height 20
click at [660, 315] on div "Adset Effective Status" at bounding box center [654, 321] width 59 height 15
click at [802, 243] on span "Equals" at bounding box center [815, 252] width 72 height 20
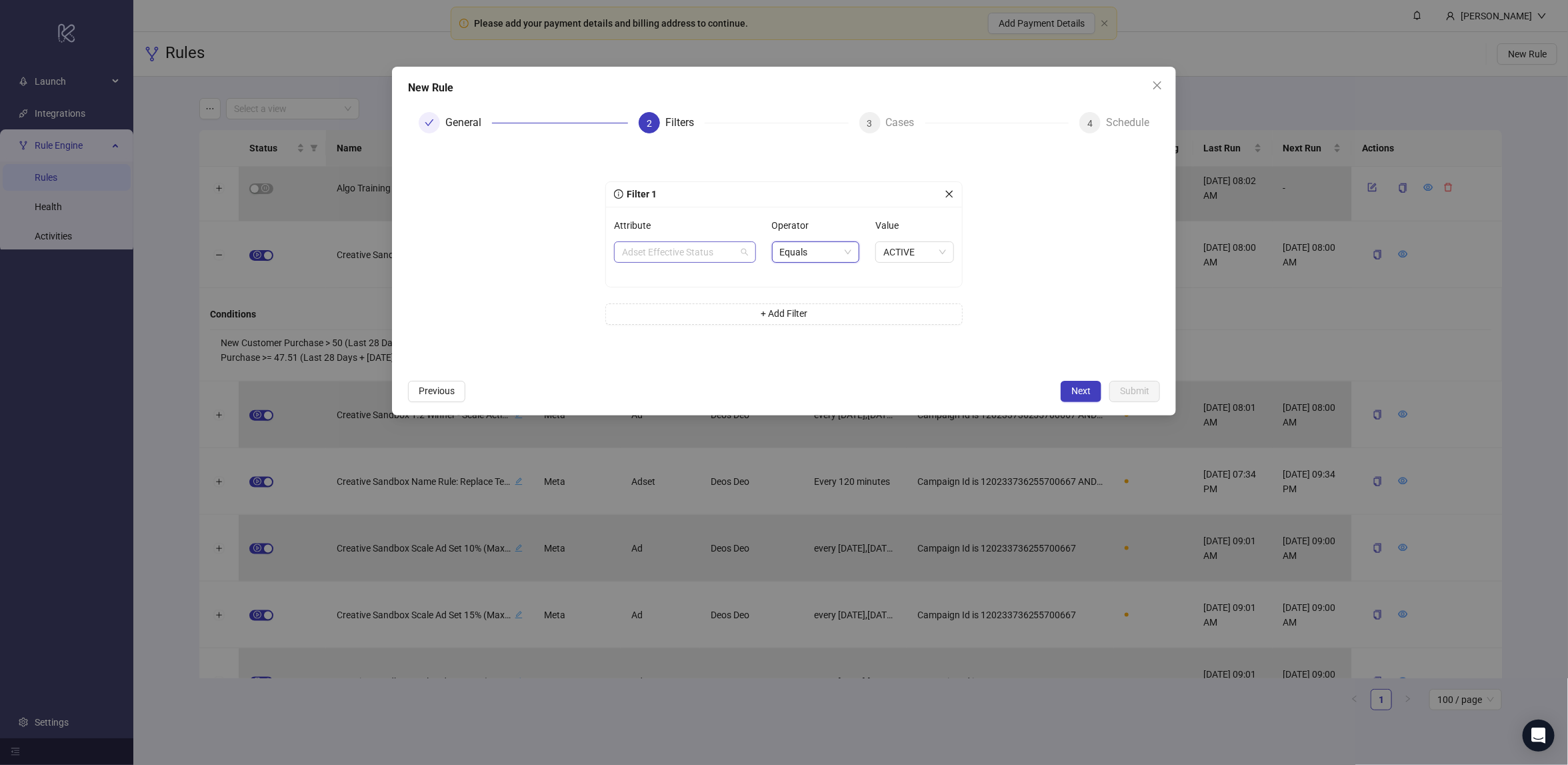
click at [707, 253] on span "Adset Effective Status" at bounding box center [685, 252] width 126 height 20
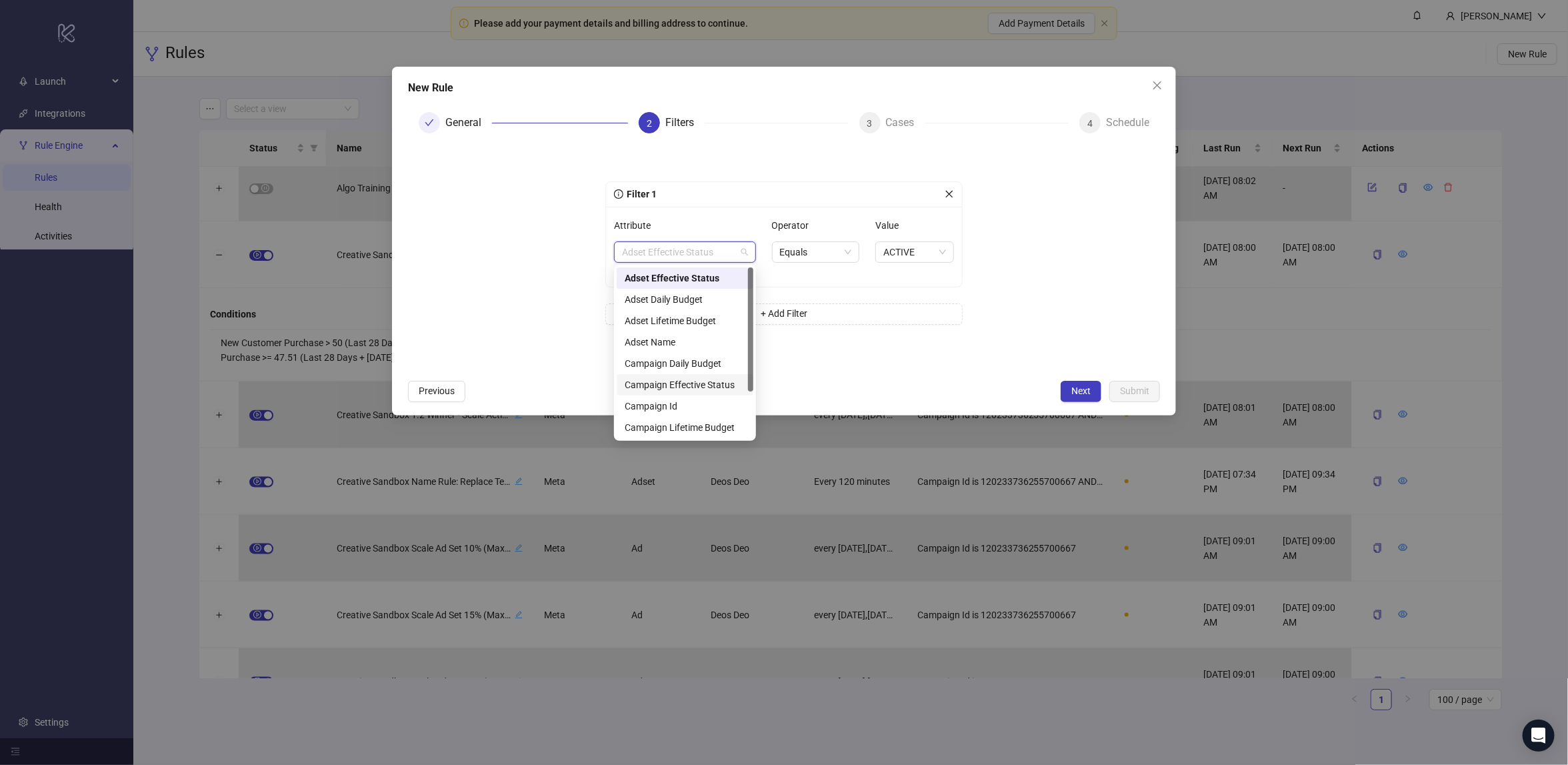
click at [1045, 322] on form "Filter 1 Attribute Adset Effective Status Operator Equals Value ACTIVE + Add Fi…" at bounding box center [784, 258] width 752 height 229
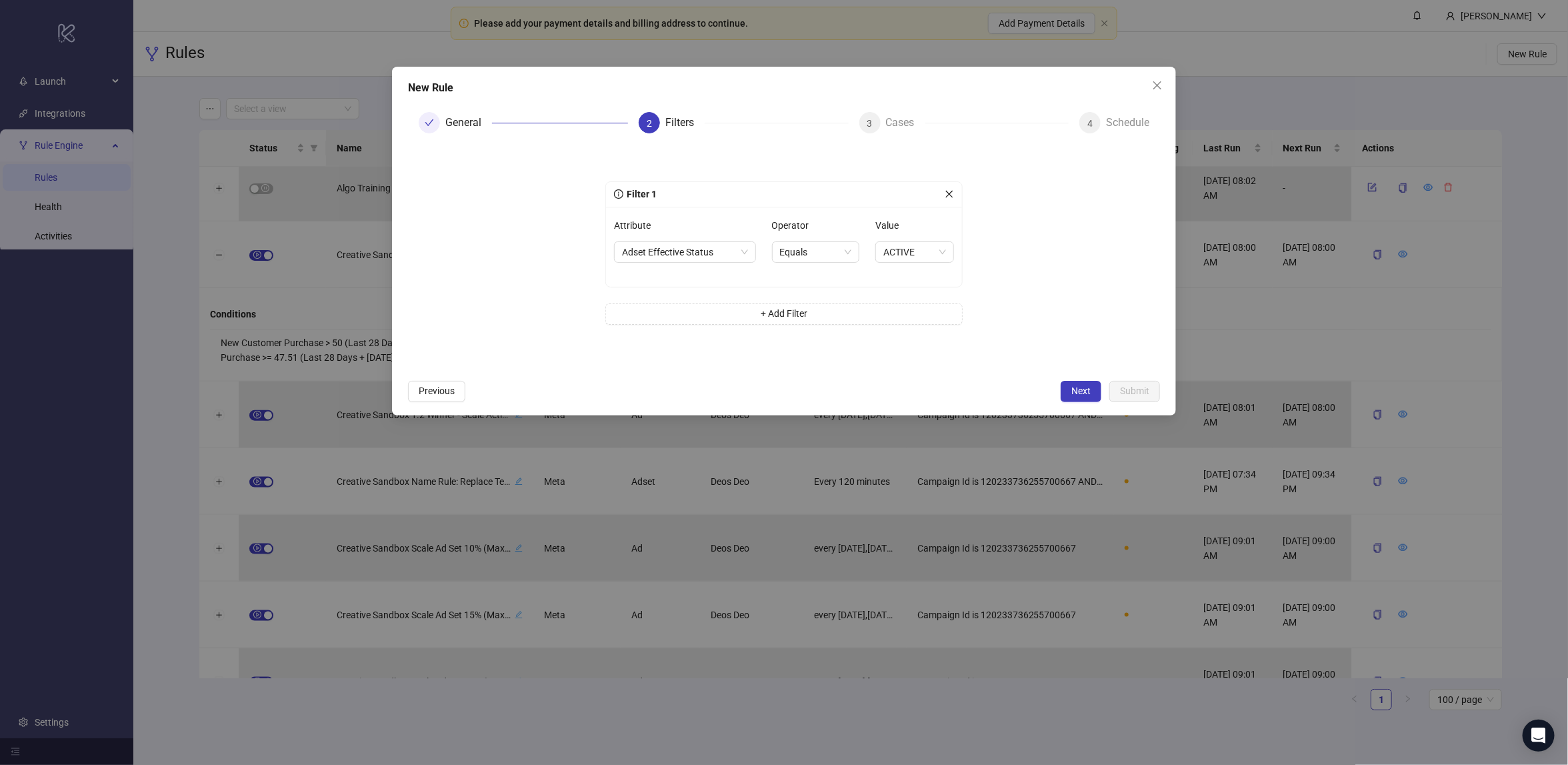
click at [1149, 93] on button "Close" at bounding box center [1157, 86] width 22 height 22
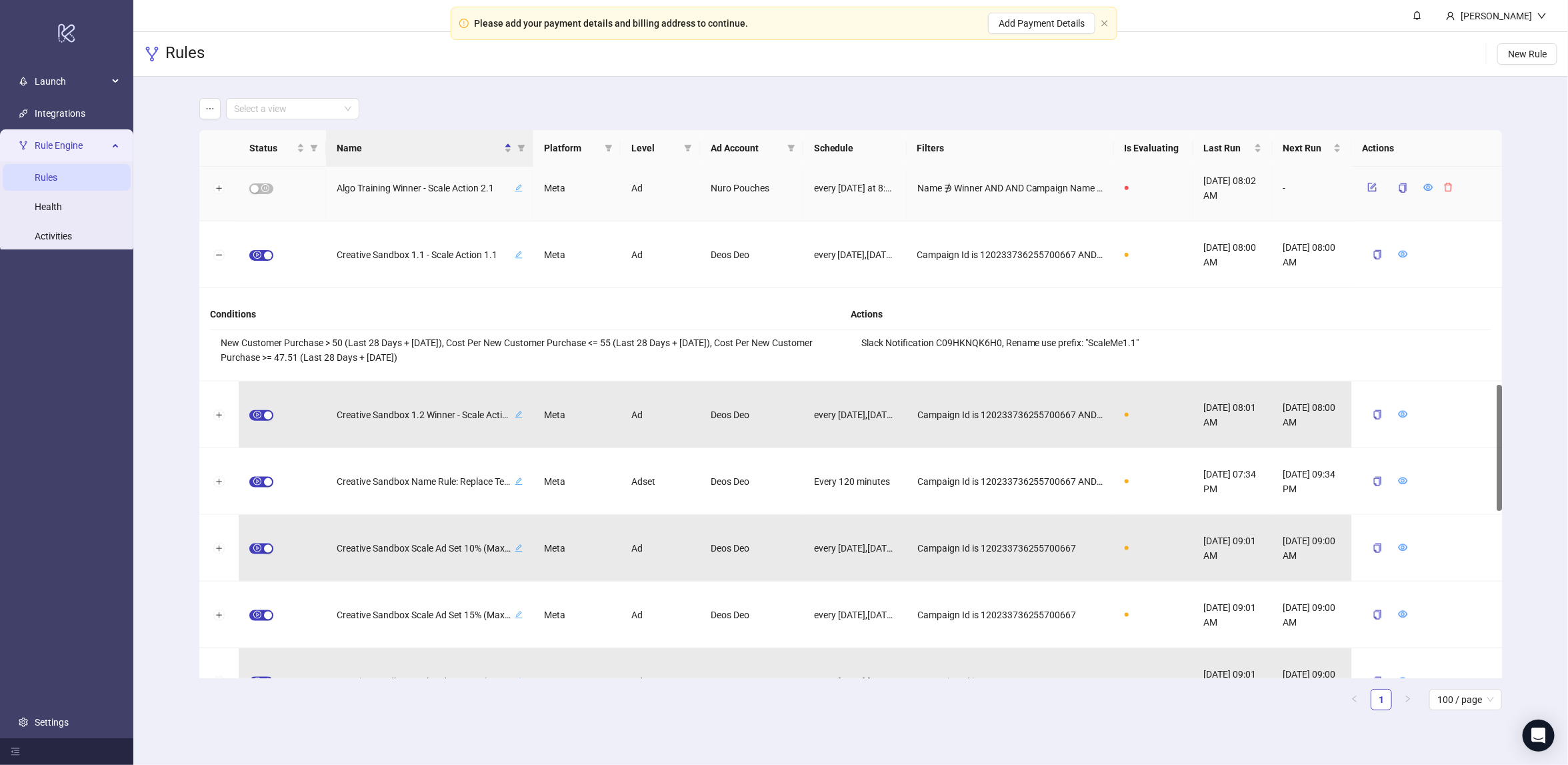
click at [372, 189] on span "Algo Training Winner - Scale Action 2.1" at bounding box center [424, 188] width 175 height 15
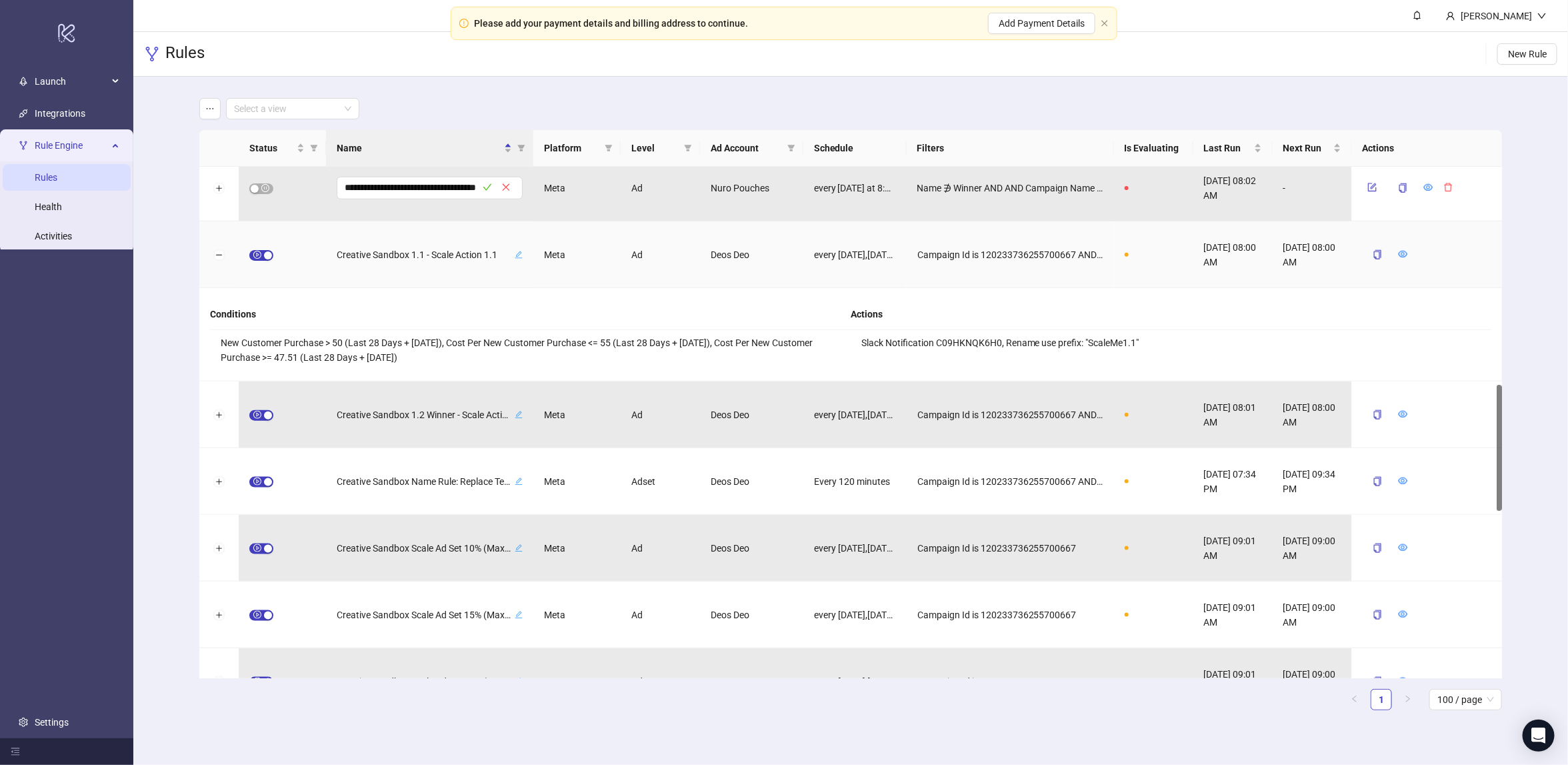
click at [482, 274] on div "Creative Sandbox 1.1 - Scale Action 1.1" at bounding box center [429, 254] width 207 height 67
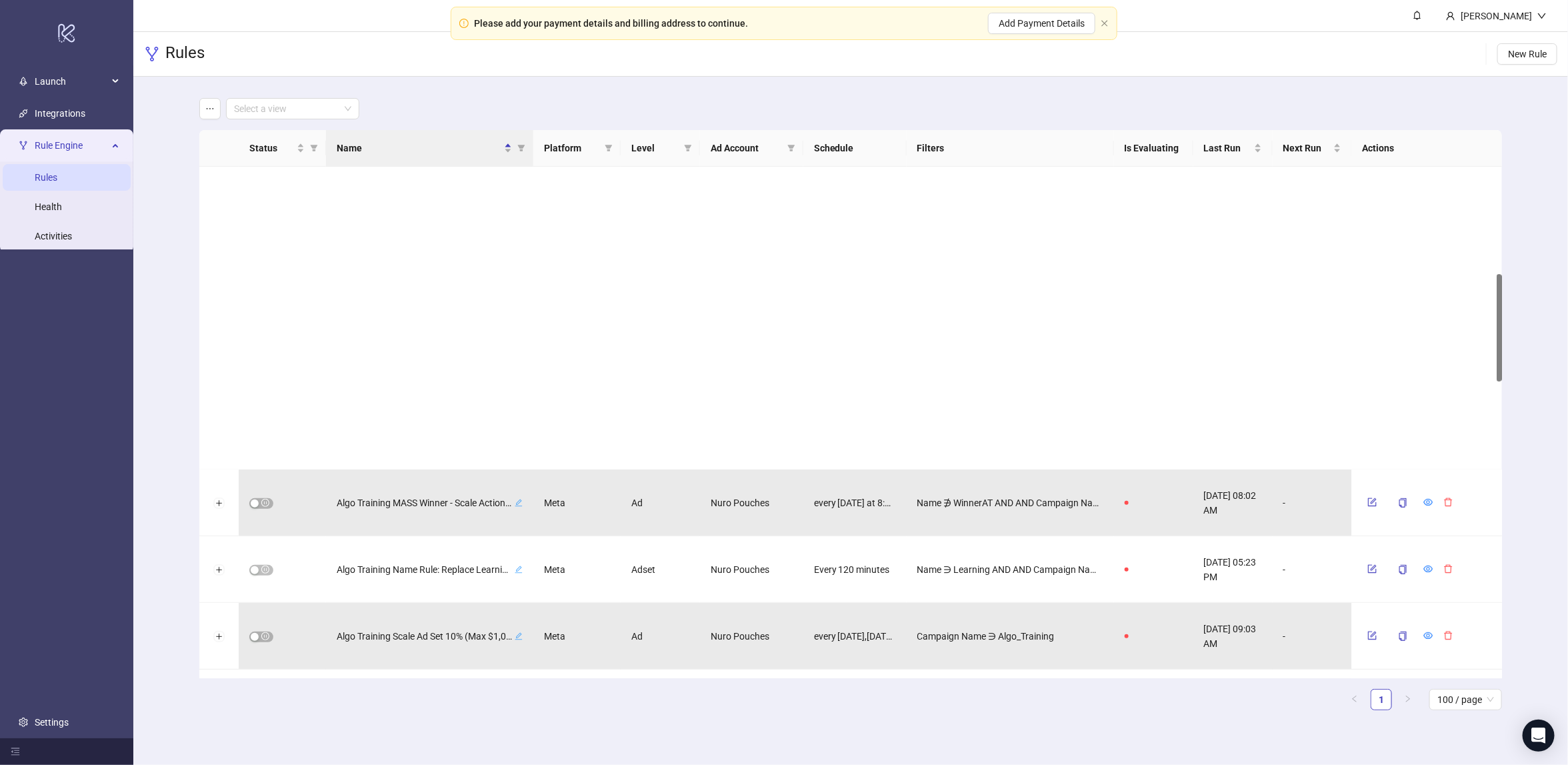
scroll to position [0, 0]
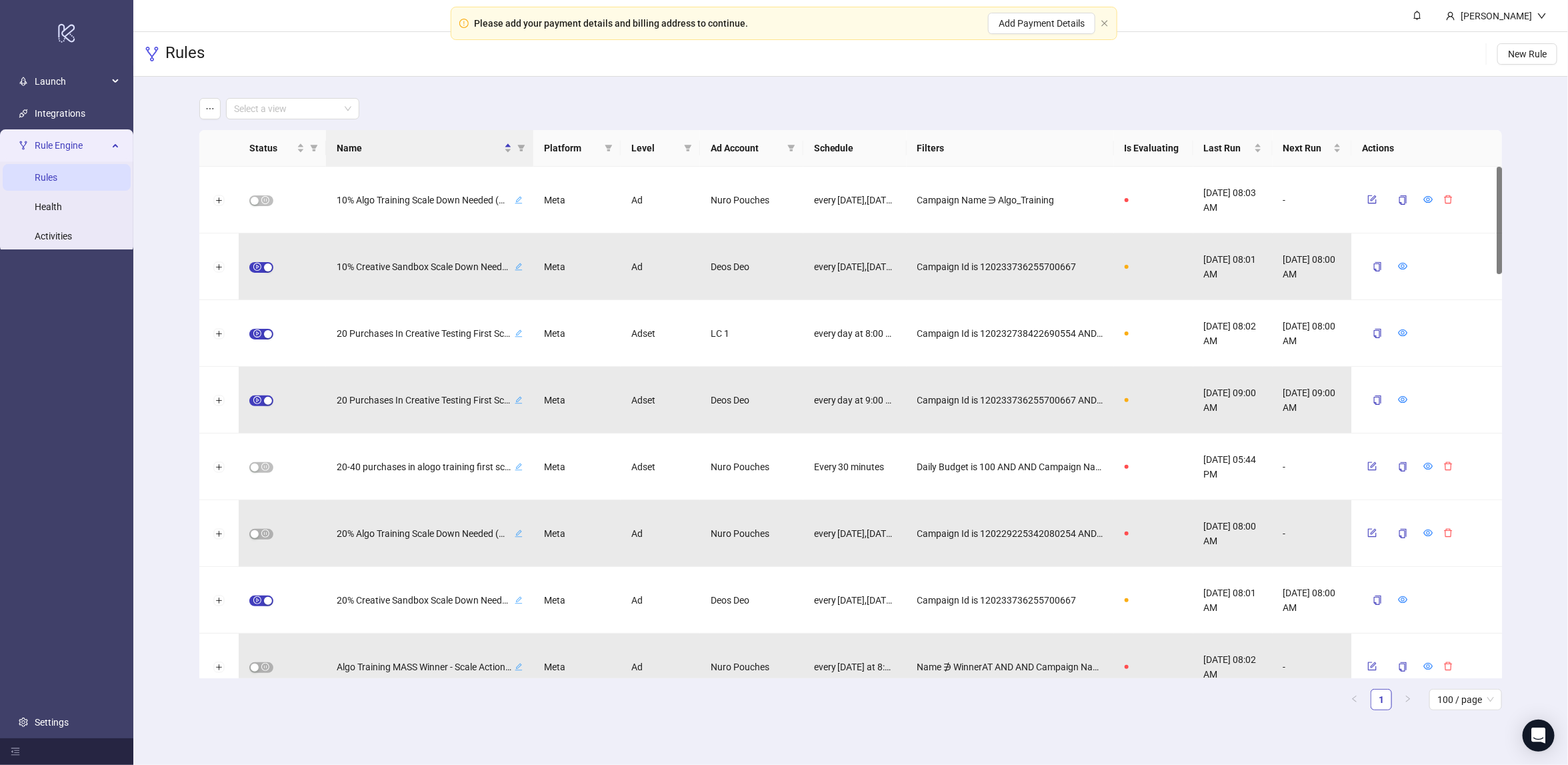
click at [600, 78] on main "Select a view Status Name Platform Level Ad Account Schedule Filters Is Evaluat…" at bounding box center [850, 409] width 1324 height 665
click at [1105, 23] on icon "close" at bounding box center [1104, 23] width 6 height 6
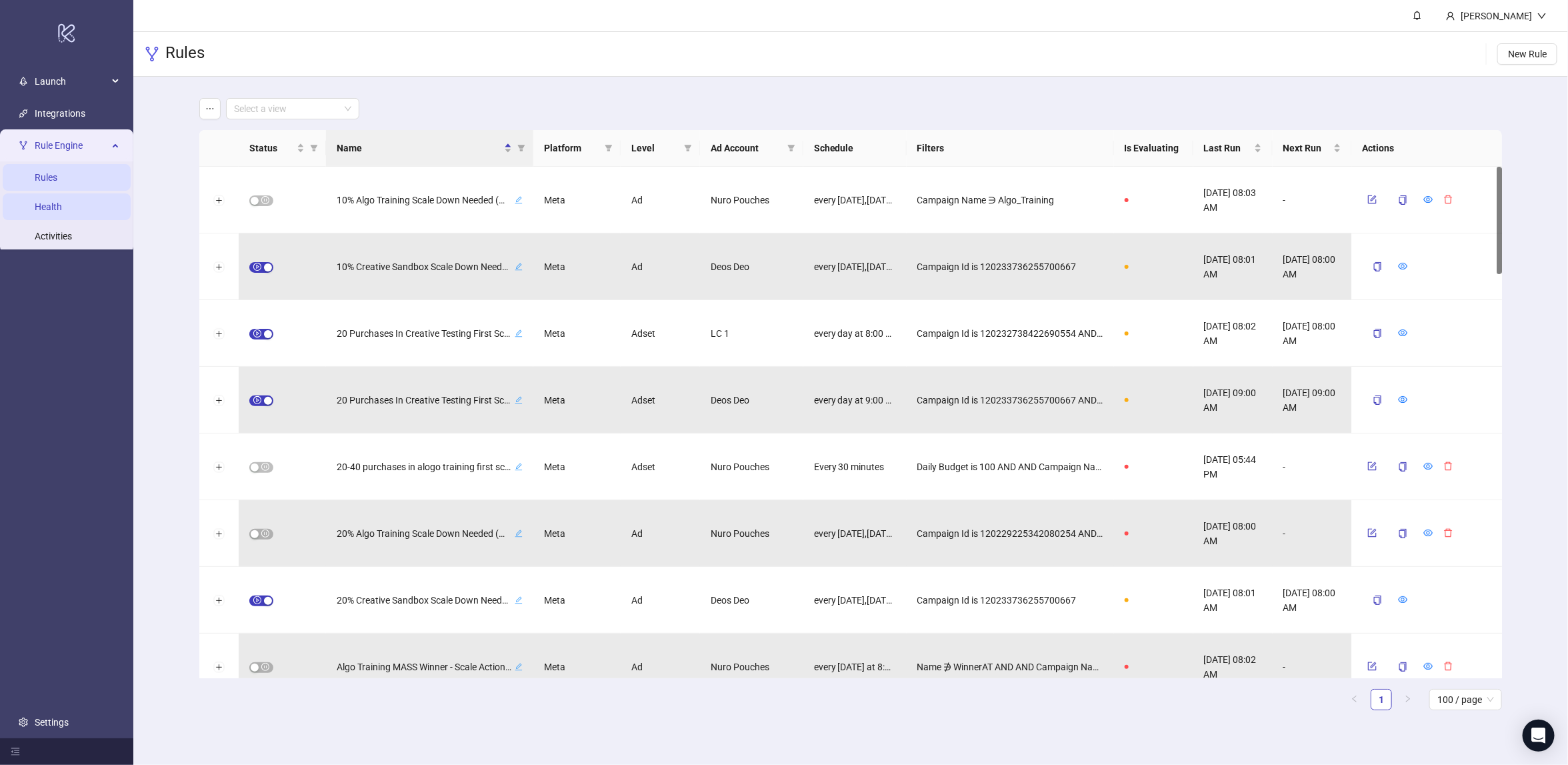
click at [62, 213] on link "Health" at bounding box center [48, 207] width 28 height 11
